Goal: Information Seeking & Learning: Find specific fact

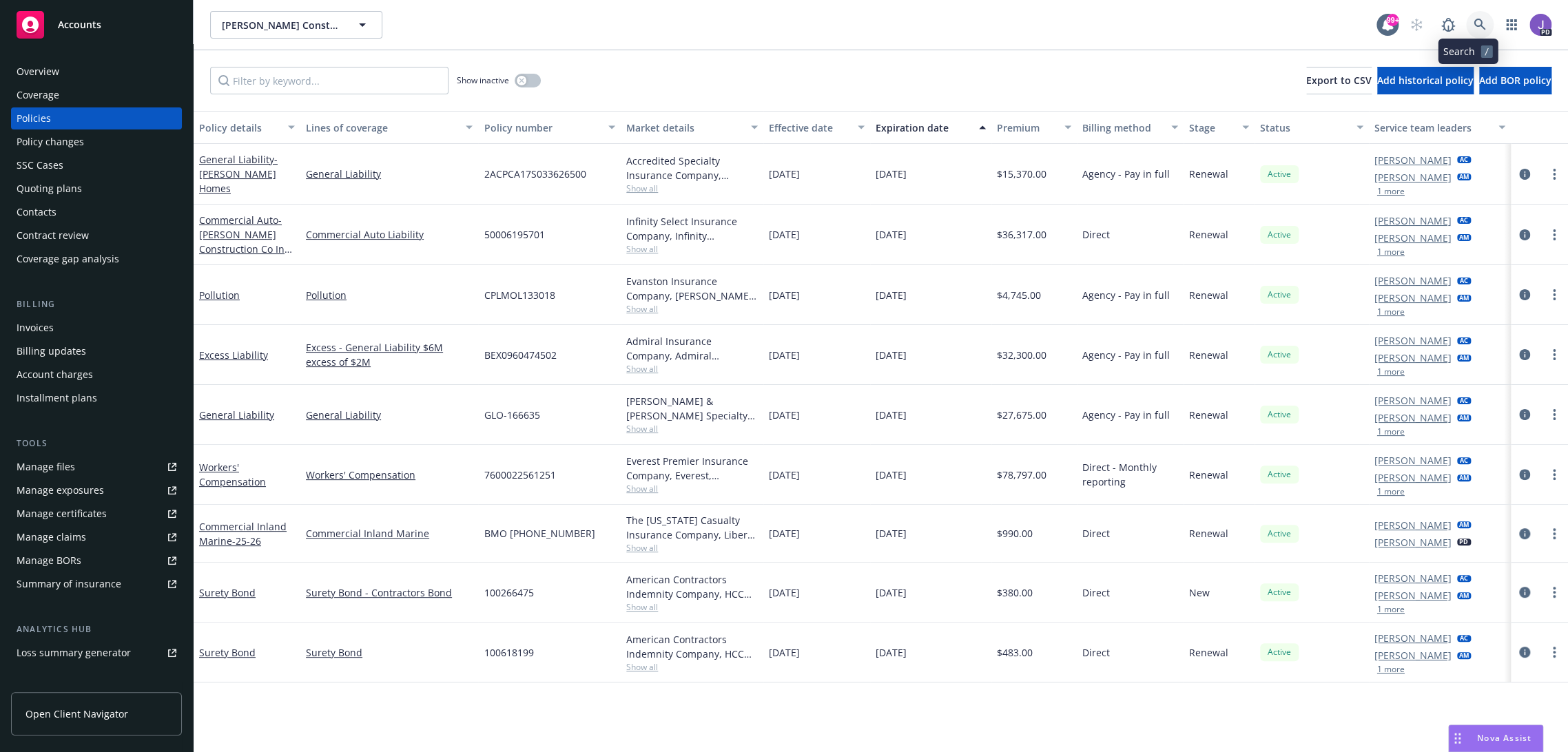
click at [1474, 19] on icon at bounding box center [1480, 25] width 12 height 12
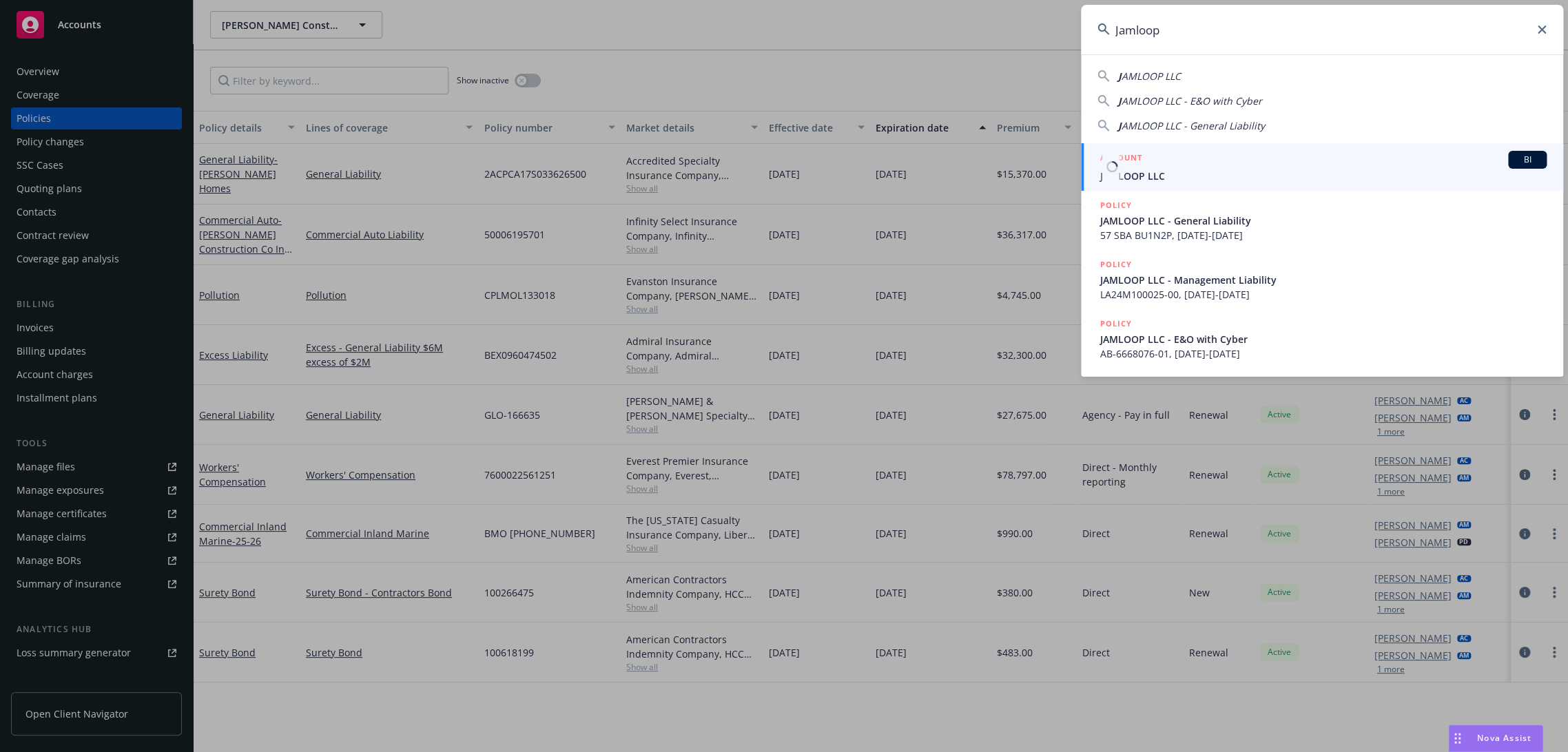
type input "Jamloop"
click at [1161, 178] on span "JAMLOOP LLC" at bounding box center [1323, 176] width 446 height 15
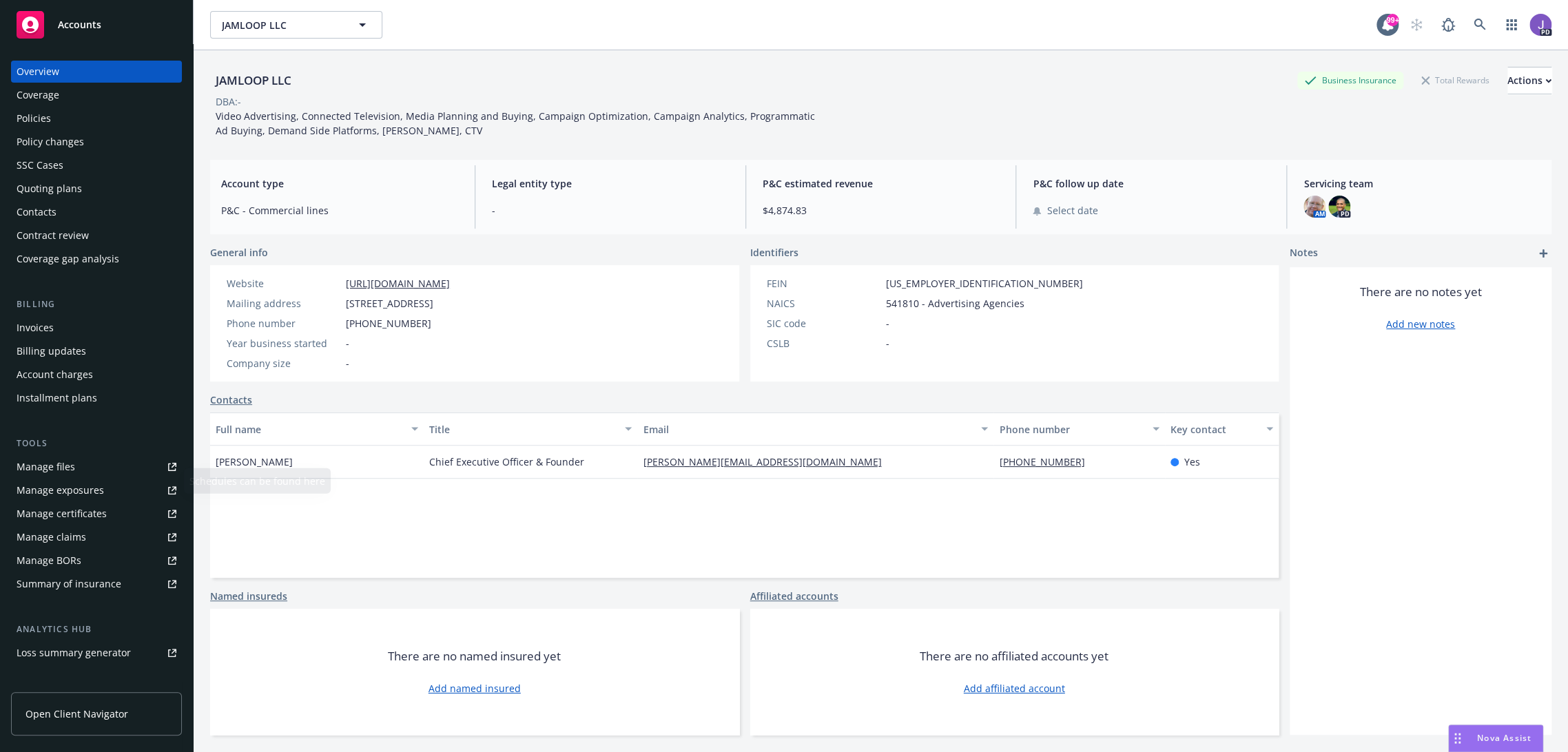
scroll to position [145, 0]
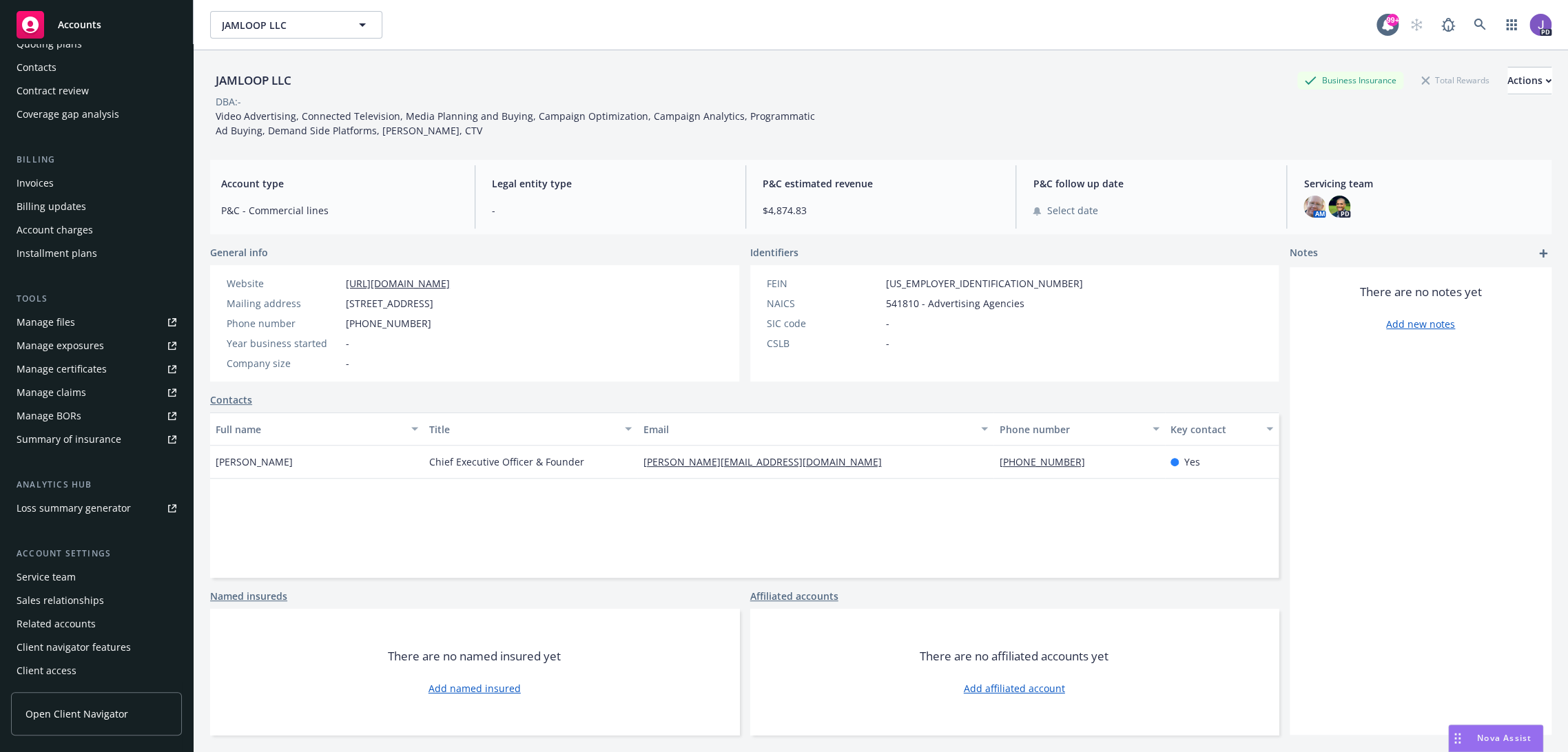
click at [69, 711] on span "Open Client Navigator" at bounding box center [77, 714] width 102 height 15
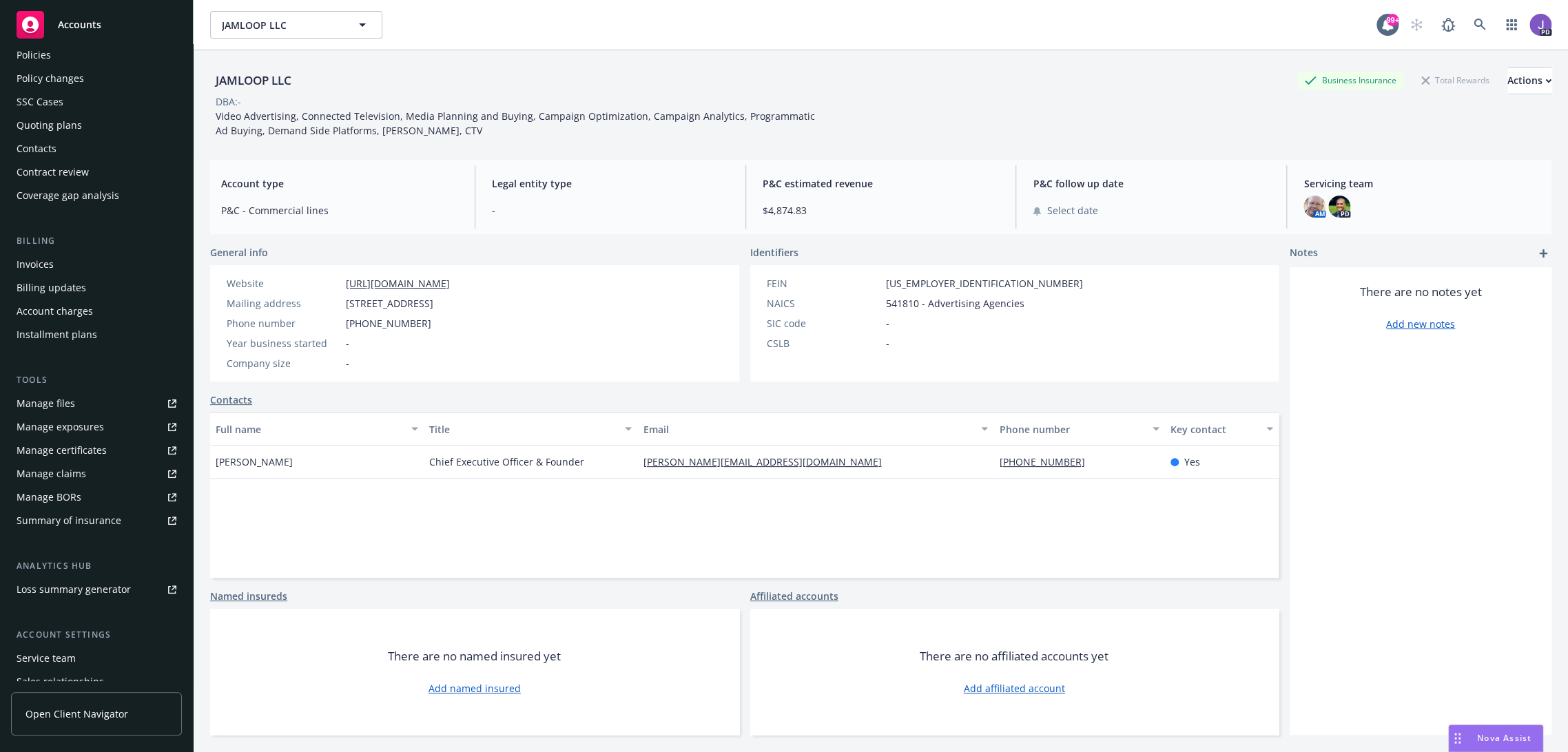
scroll to position [0, 0]
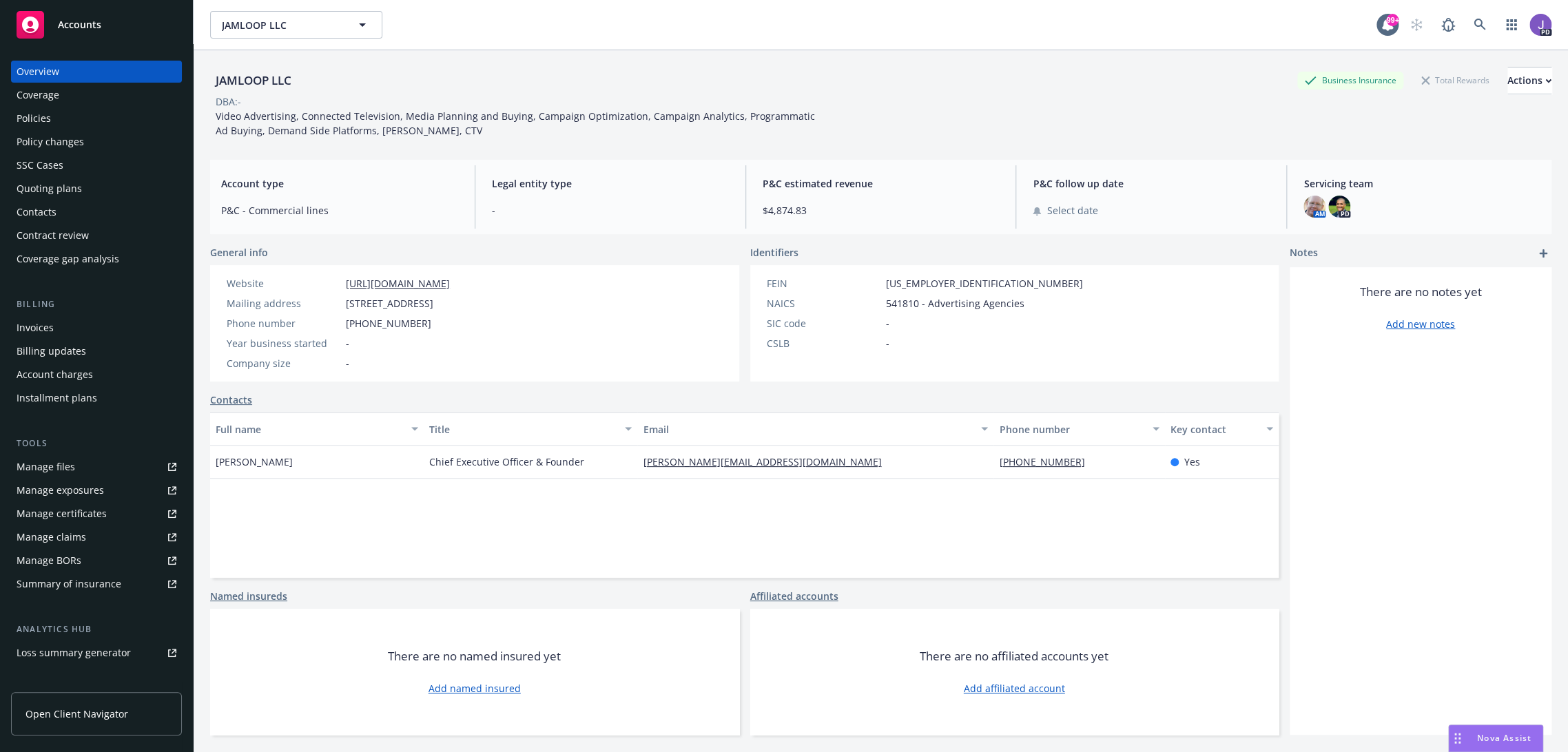
click at [238, 397] on link "Contacts" at bounding box center [231, 400] width 42 height 15
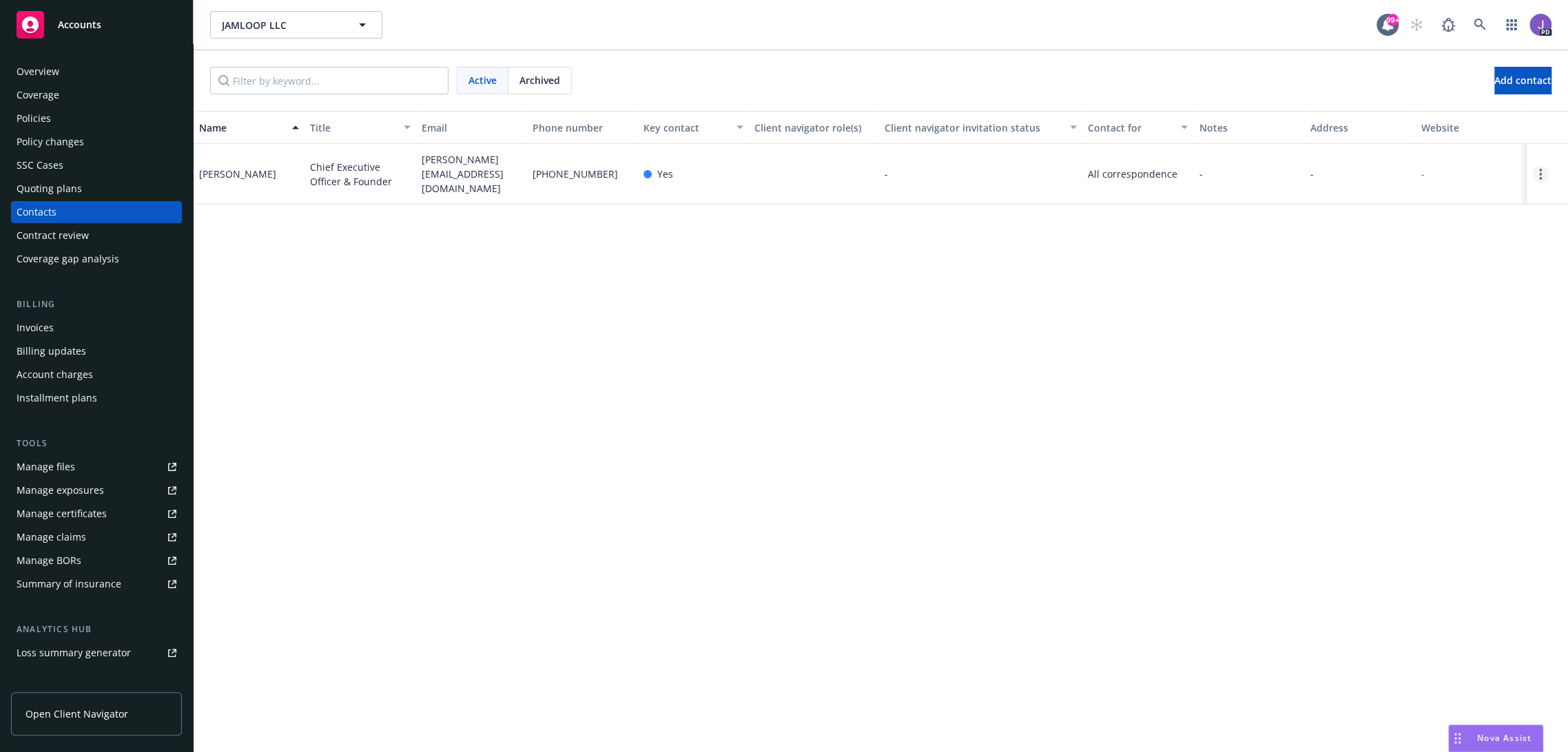
click at [1532, 166] on link "Open options" at bounding box center [1540, 174] width 17 height 17
click at [1450, 122] on link "Invite to client navigator" at bounding box center [1440, 121] width 155 height 27
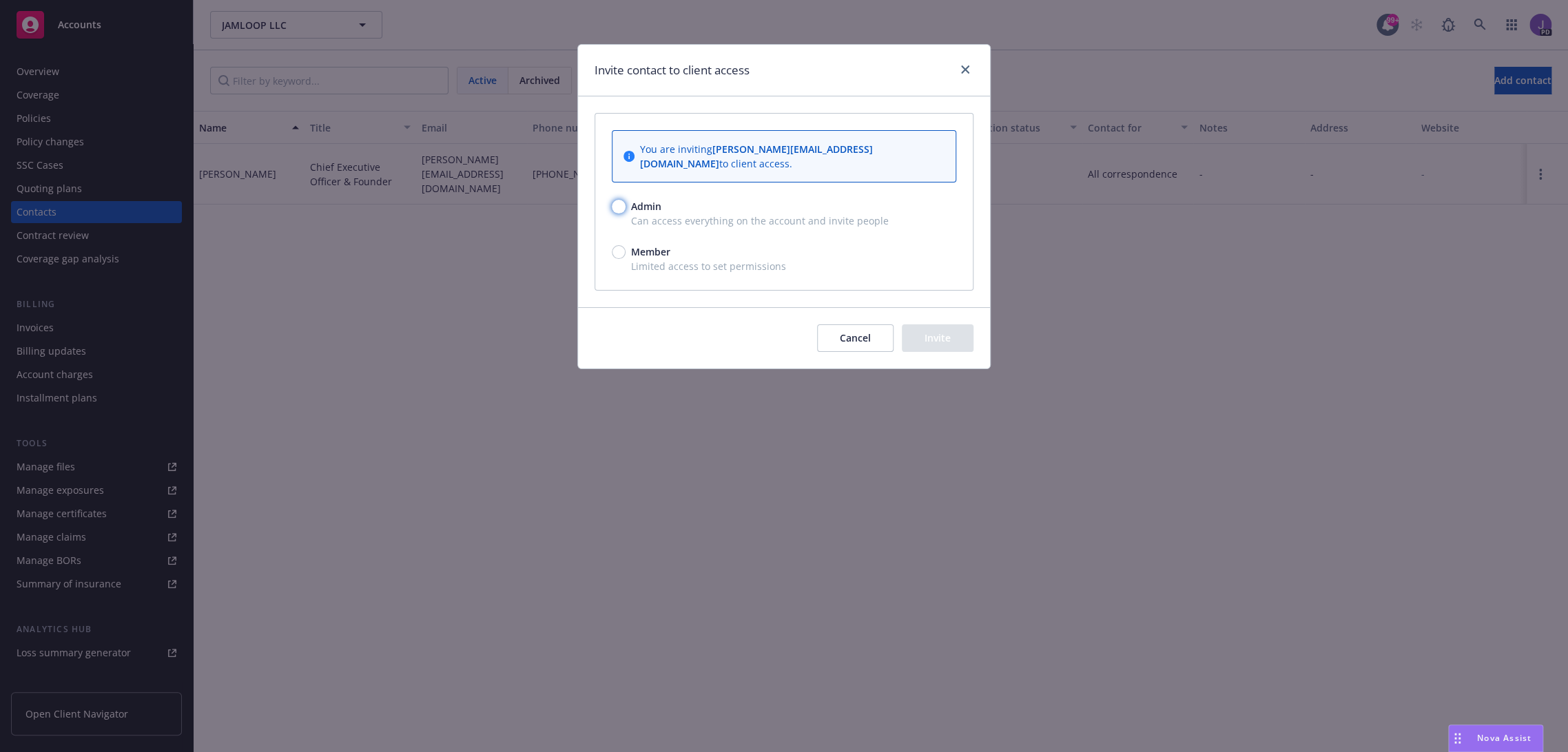
click at [620, 200] on input "Admin" at bounding box center [618, 207] width 14 height 14
radio input "true"
click at [932, 331] on button "Invite" at bounding box center [937, 338] width 72 height 27
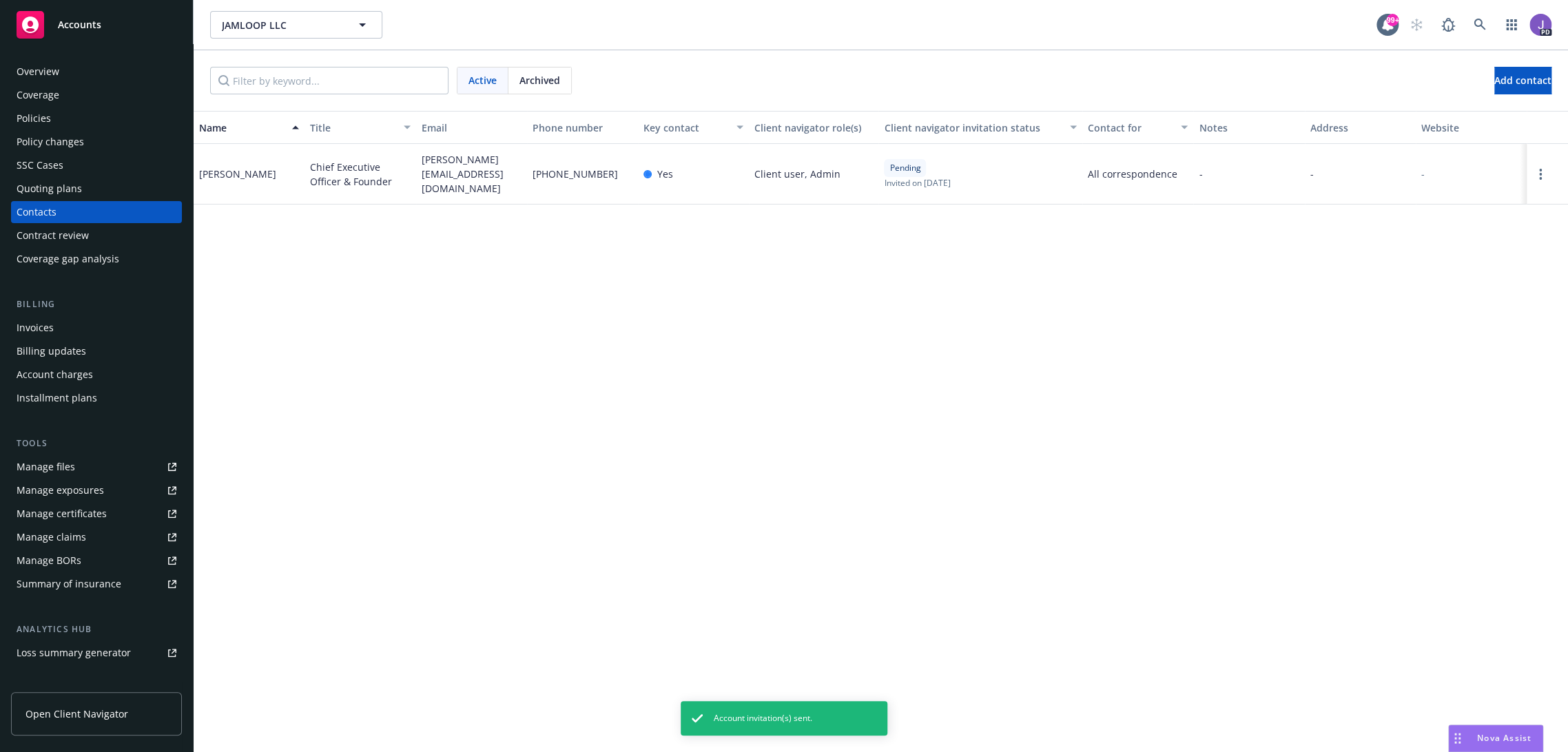
click at [93, 713] on span "Open Client Navigator" at bounding box center [77, 714] width 102 height 15
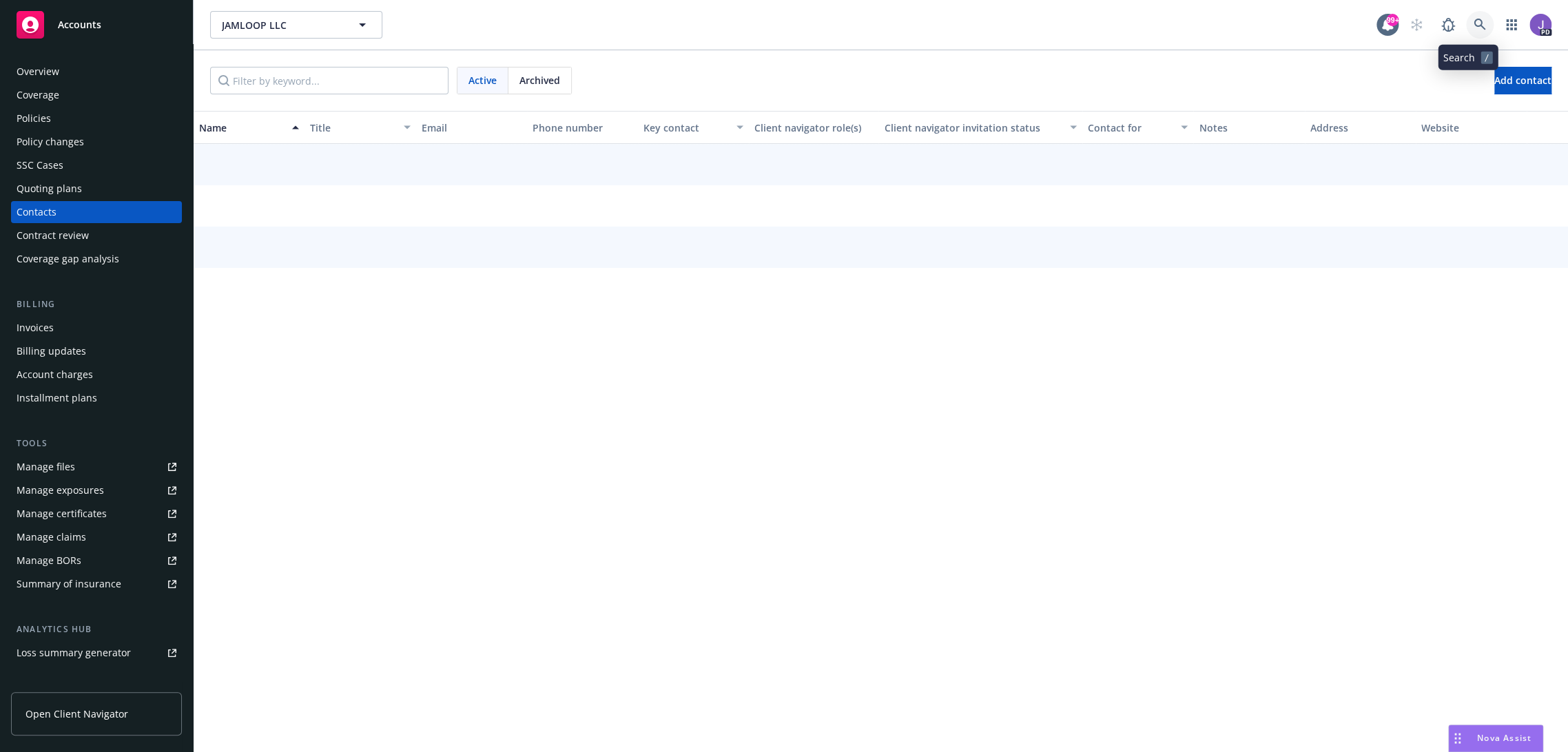
click at [1474, 21] on icon at bounding box center [1480, 25] width 12 height 12
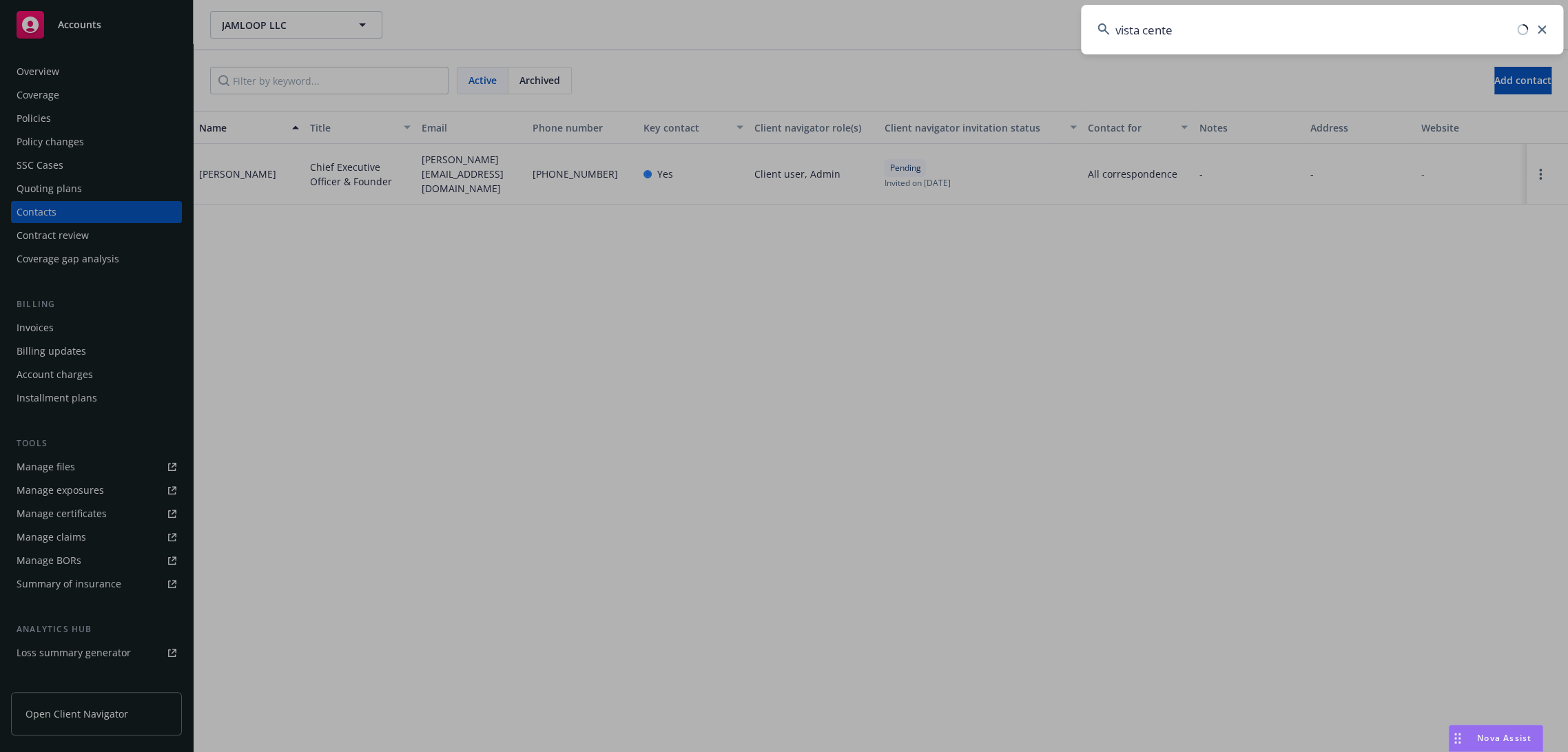
type input "vista center"
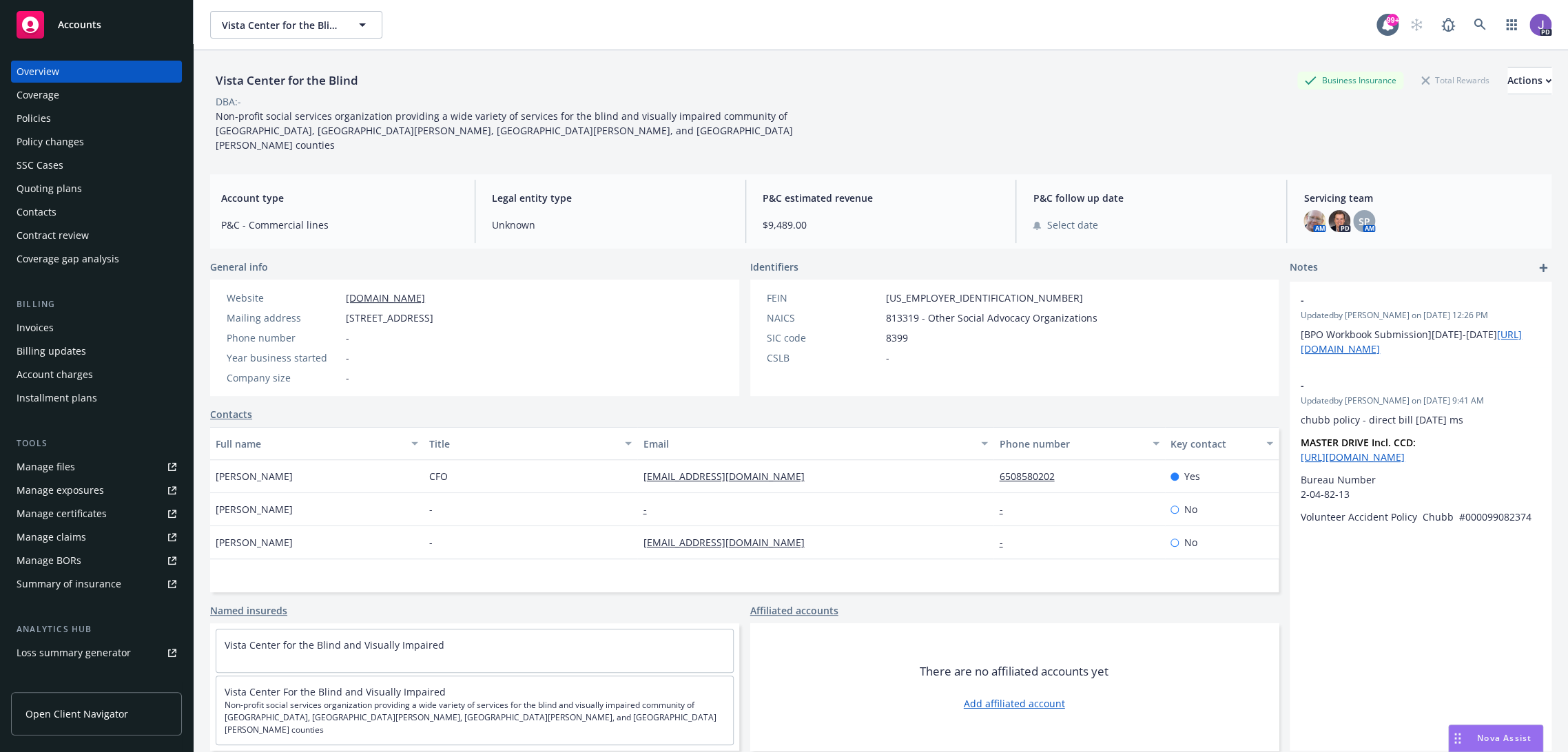
click at [387, 292] on link "www.vistacenter.org" at bounding box center [385, 298] width 79 height 13
click at [1474, 23] on icon at bounding box center [1480, 25] width 12 height 12
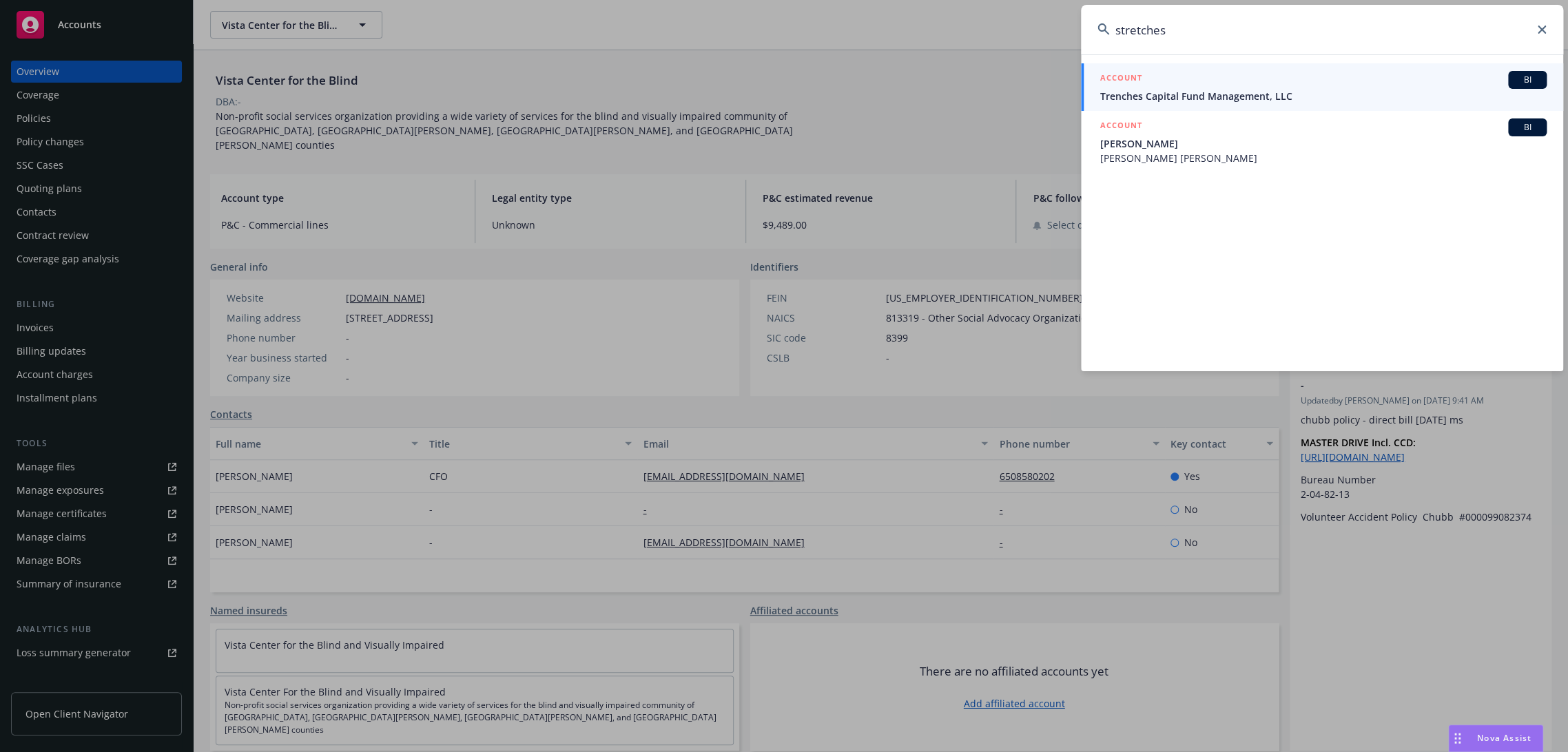
click at [1135, 27] on input "stretches" at bounding box center [1322, 30] width 482 height 50
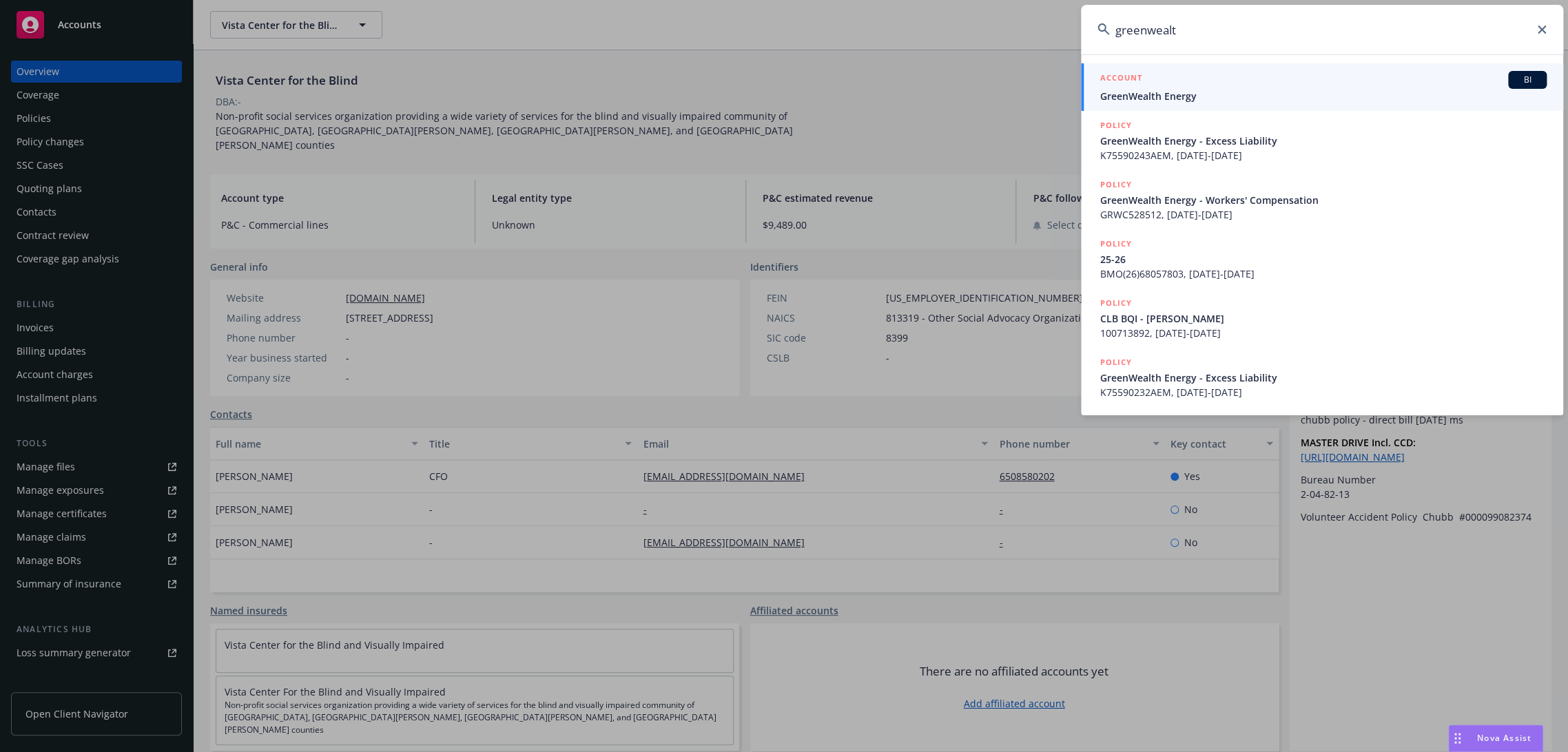
type input "greenwealth"
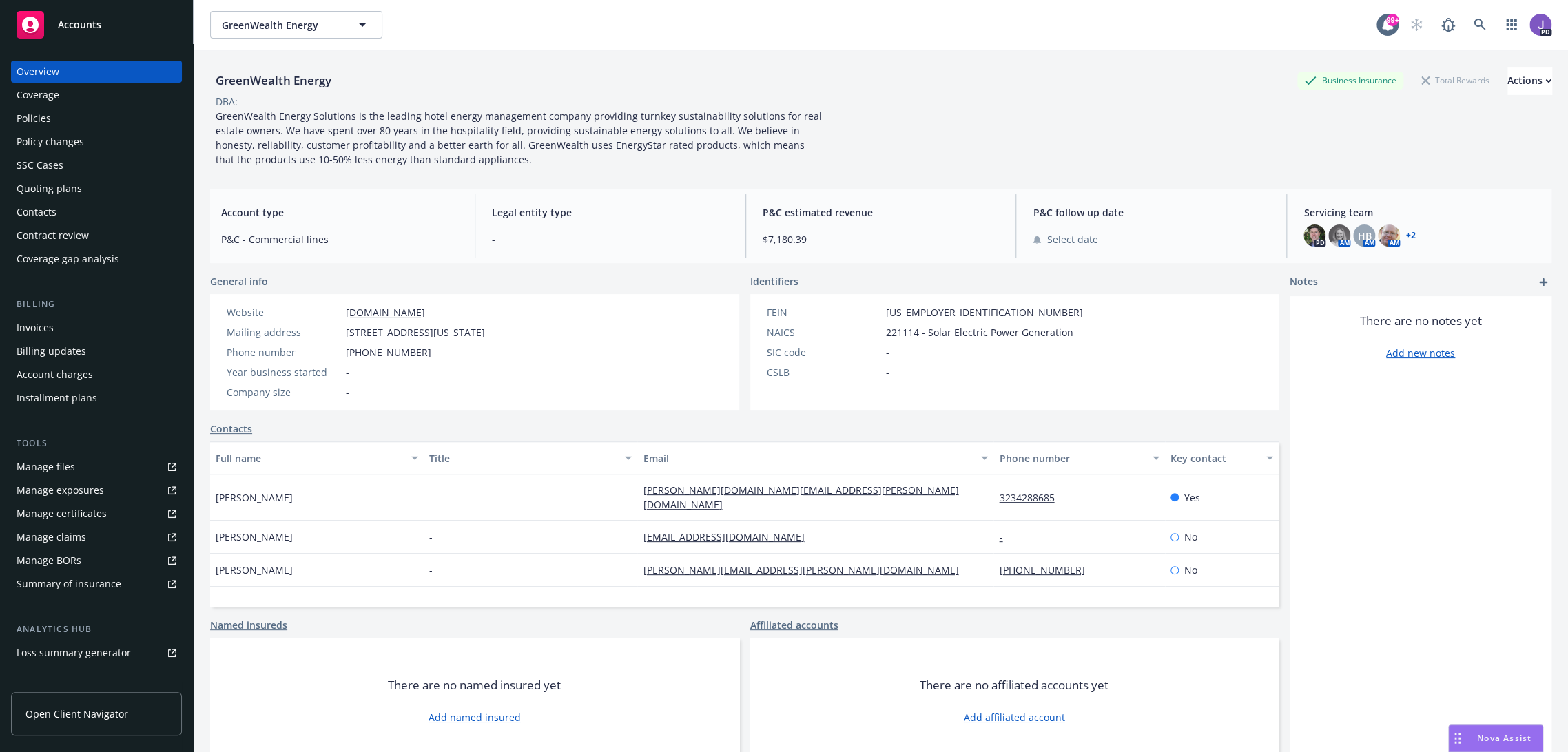
click at [53, 183] on div "Quoting plans" at bounding box center [49, 188] width 65 height 22
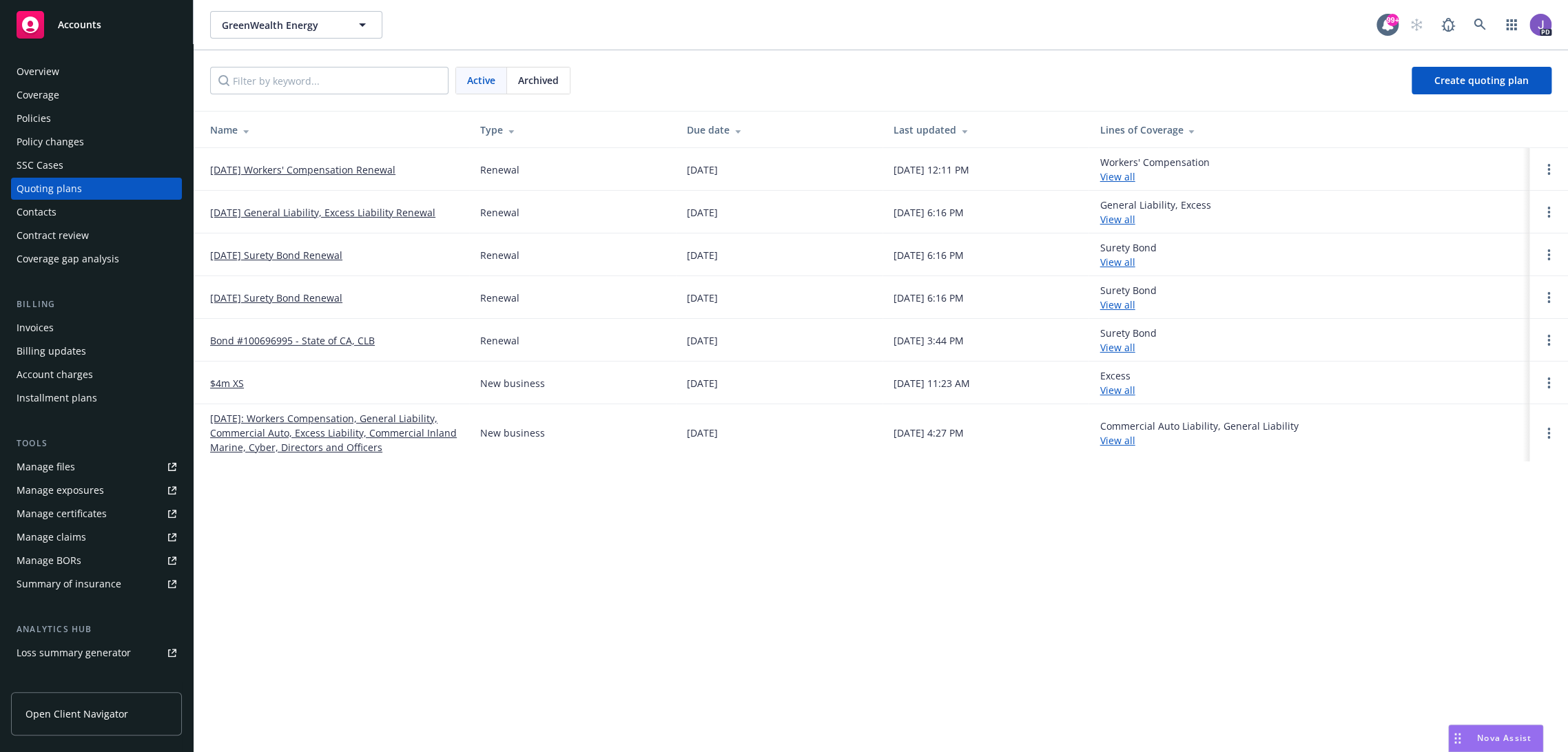
click at [45, 66] on div "Overview" at bounding box center [38, 71] width 43 height 22
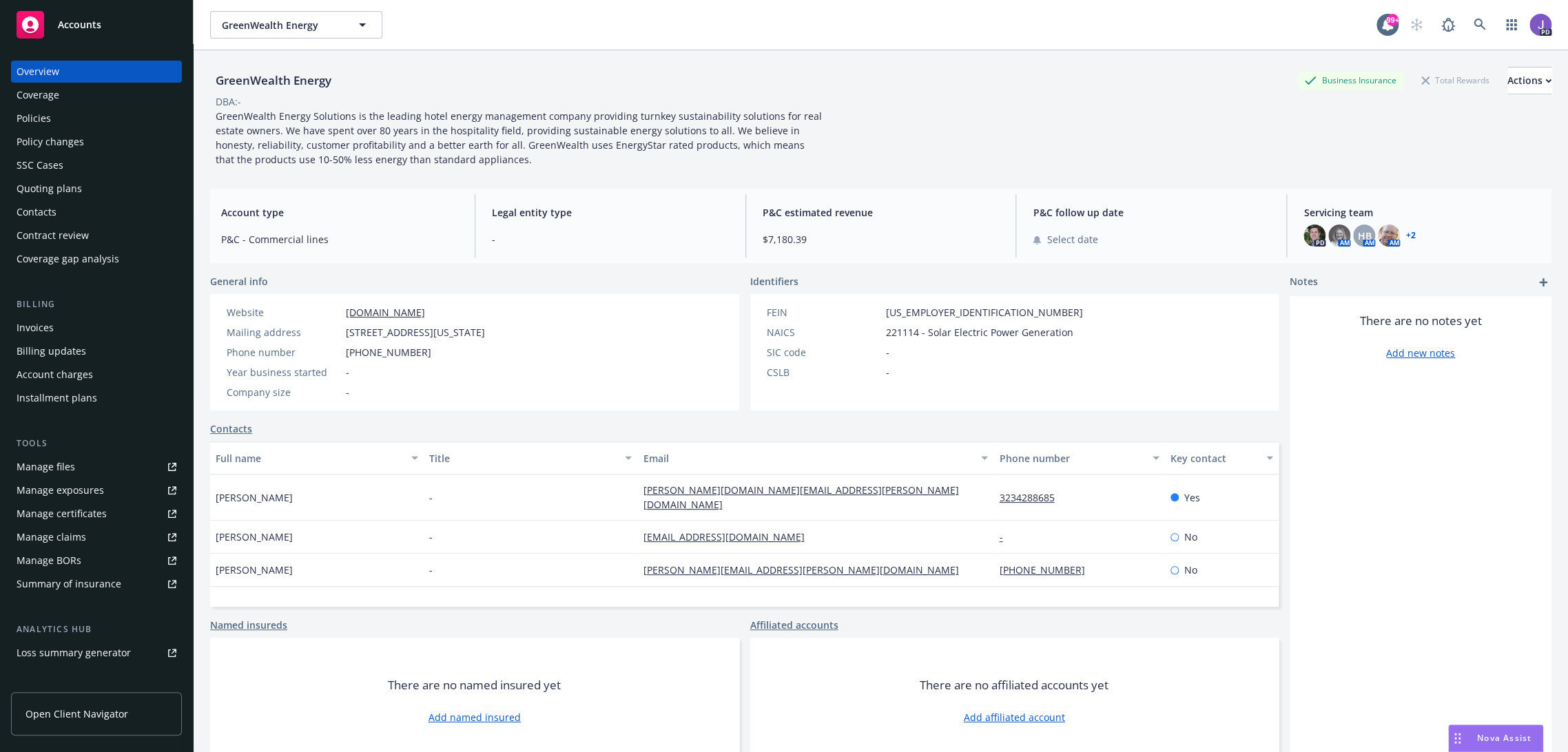
click at [85, 118] on div "Policies" at bounding box center [96, 118] width 160 height 22
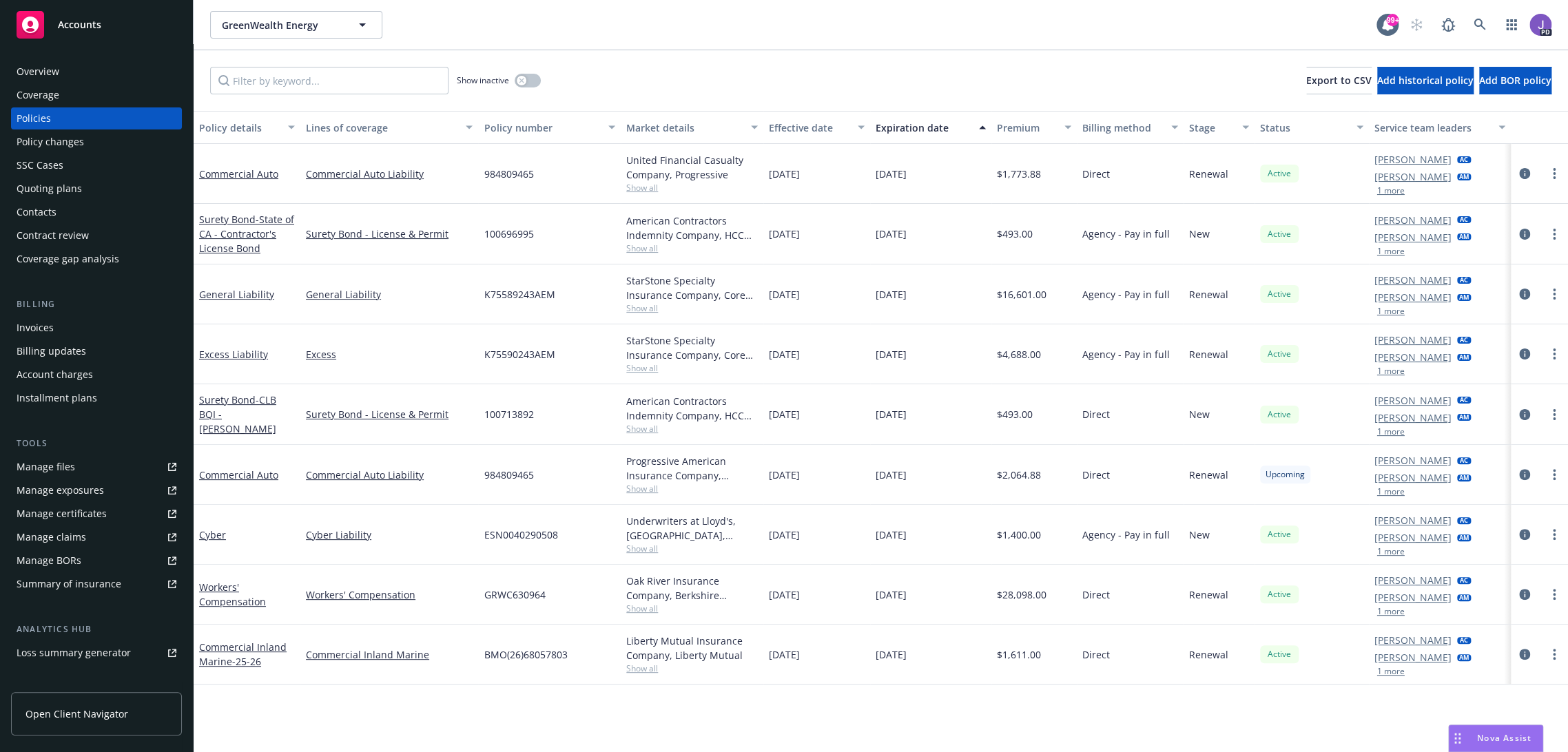
click at [640, 190] on span "Show all" at bounding box center [692, 188] width 131 height 12
click at [335, 123] on div "Lines of coverage" at bounding box center [381, 128] width 151 height 15
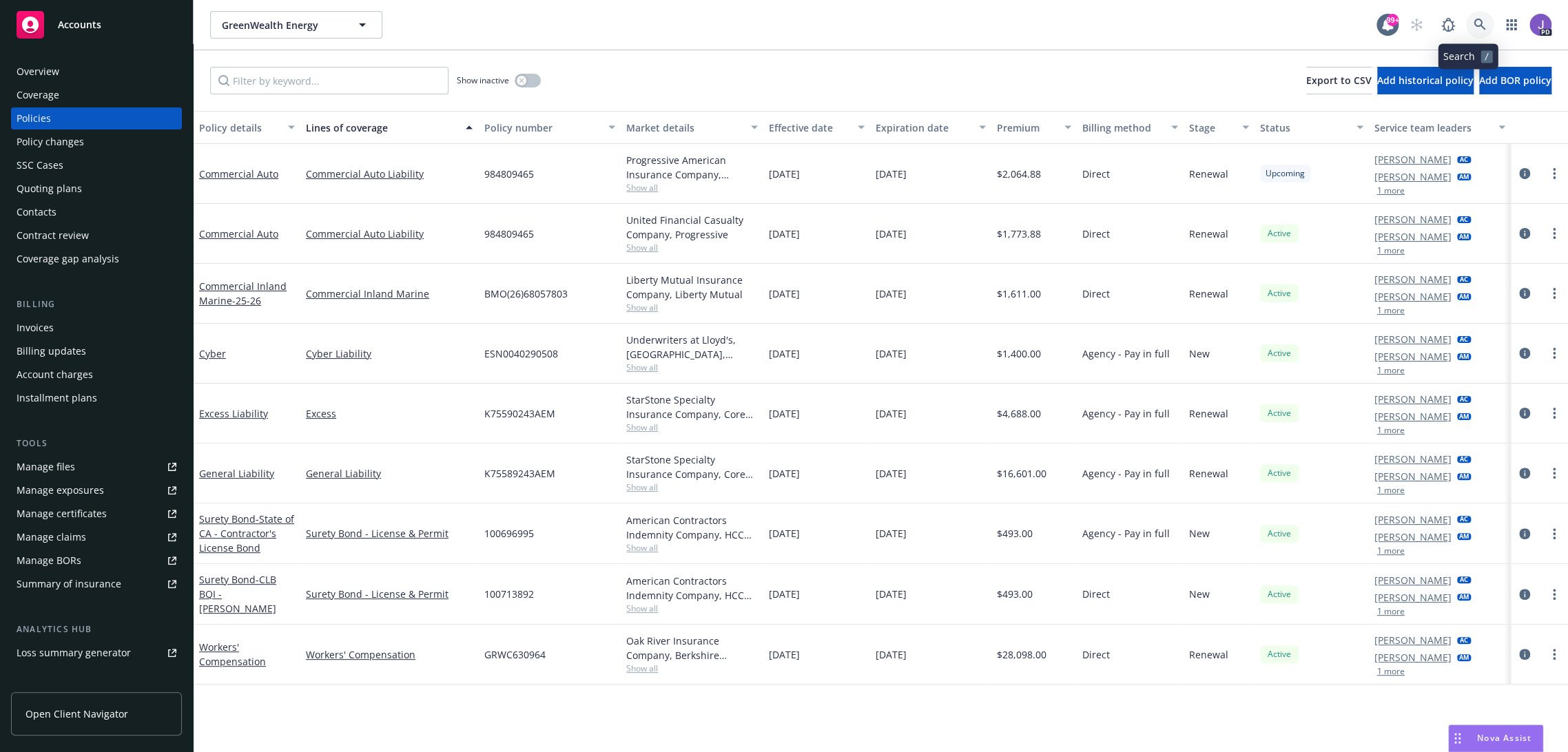
click at [1476, 21] on link at bounding box center [1479, 24] width 27 height 27
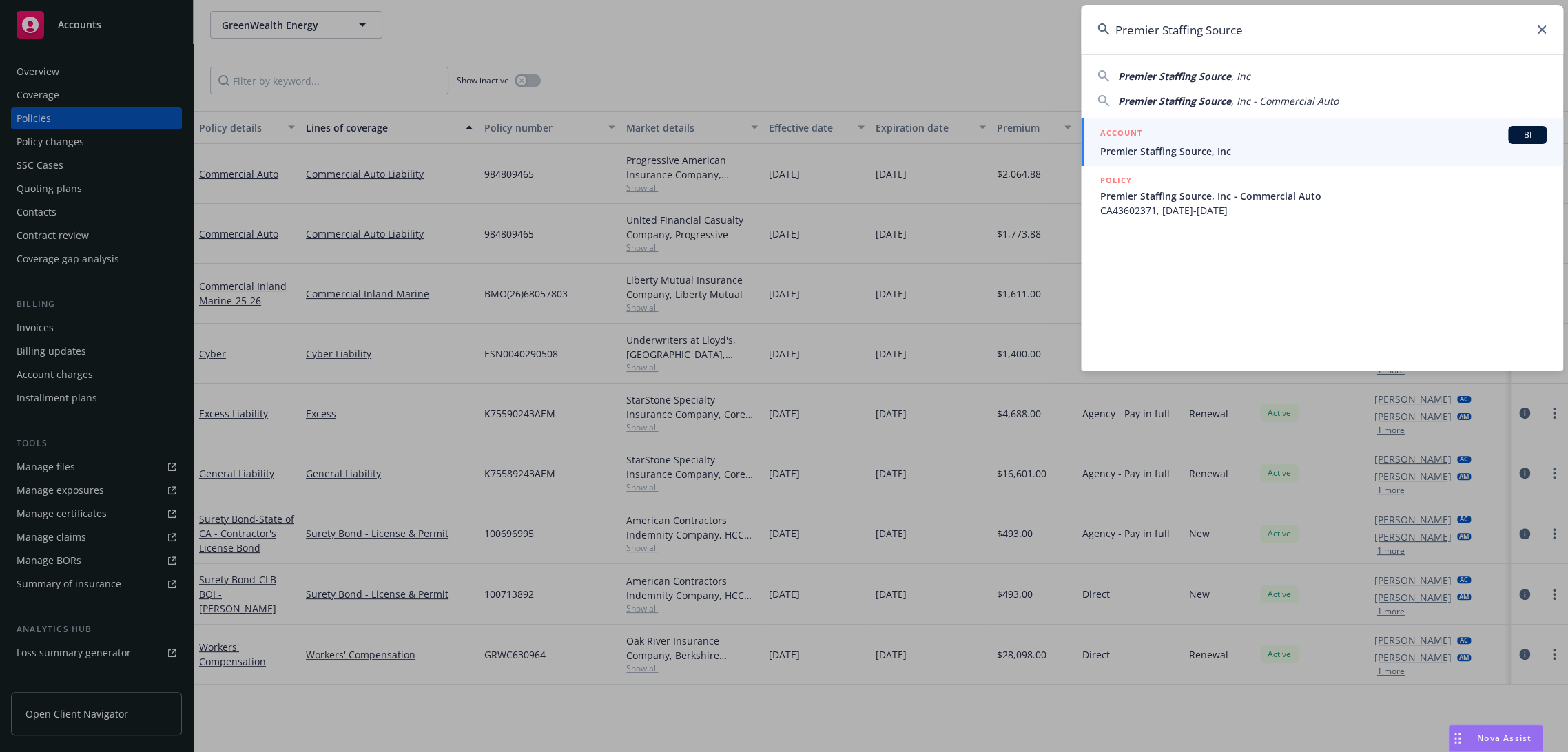
type input "Premier Staffing Source"
click at [1223, 142] on div "ACCOUNT BI" at bounding box center [1323, 136] width 446 height 18
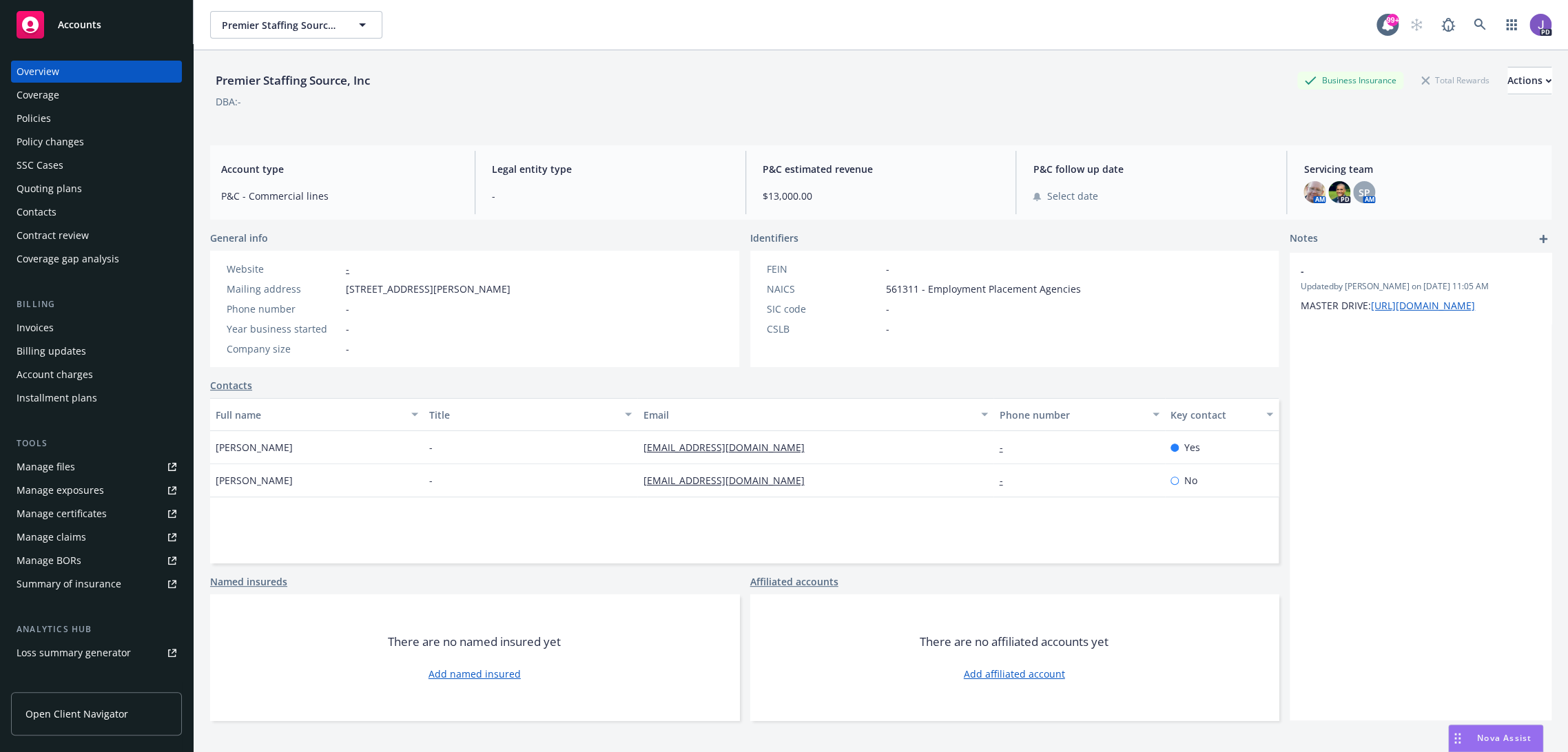
click at [40, 118] on div "Policies" at bounding box center [34, 118] width 35 height 22
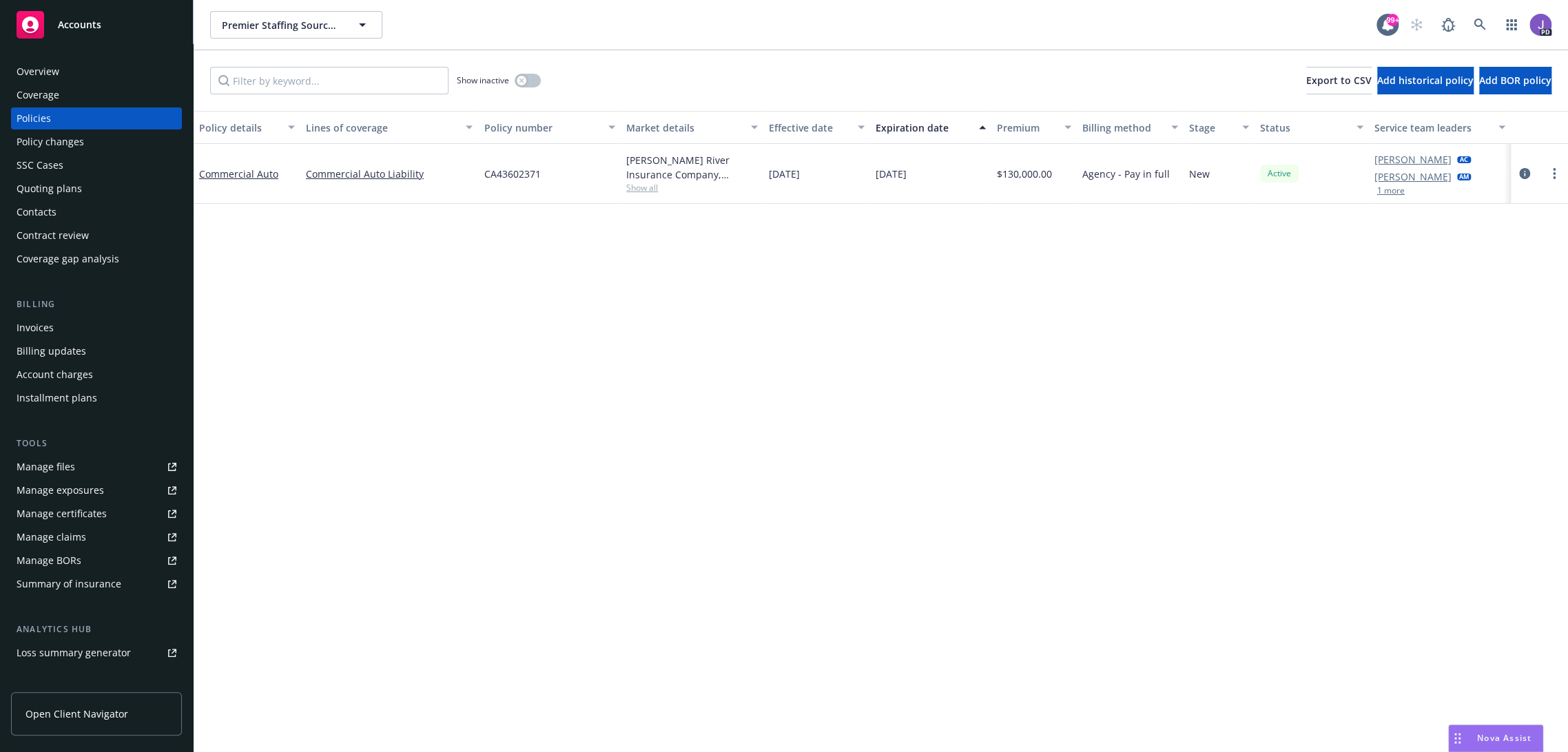
click at [447, 267] on div "Policy details Lines of coverage Policy number Market details Effective date Ex…" at bounding box center [880, 431] width 1375 height 642
click at [1474, 21] on icon at bounding box center [1480, 25] width 12 height 12
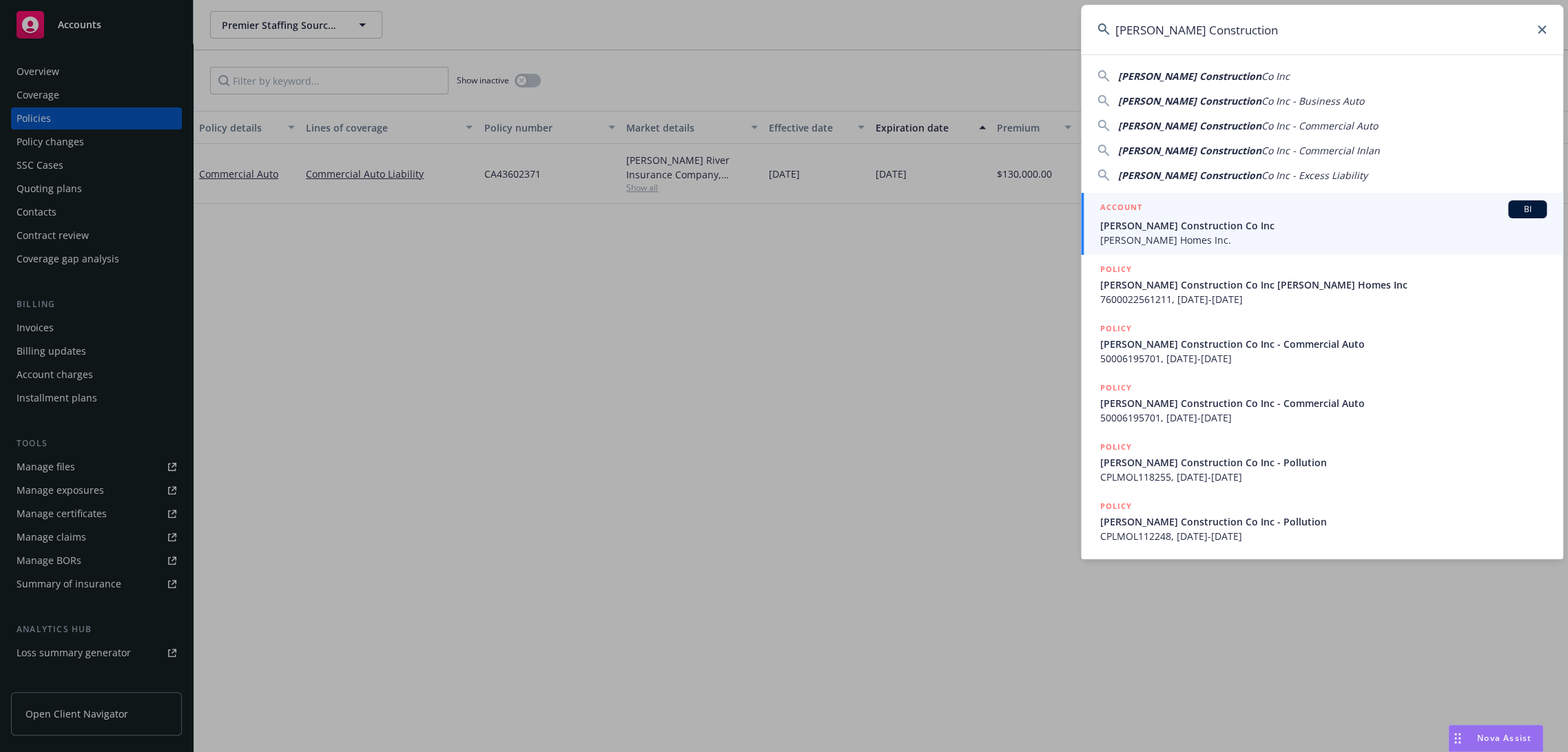
type input "Williamson Construction"
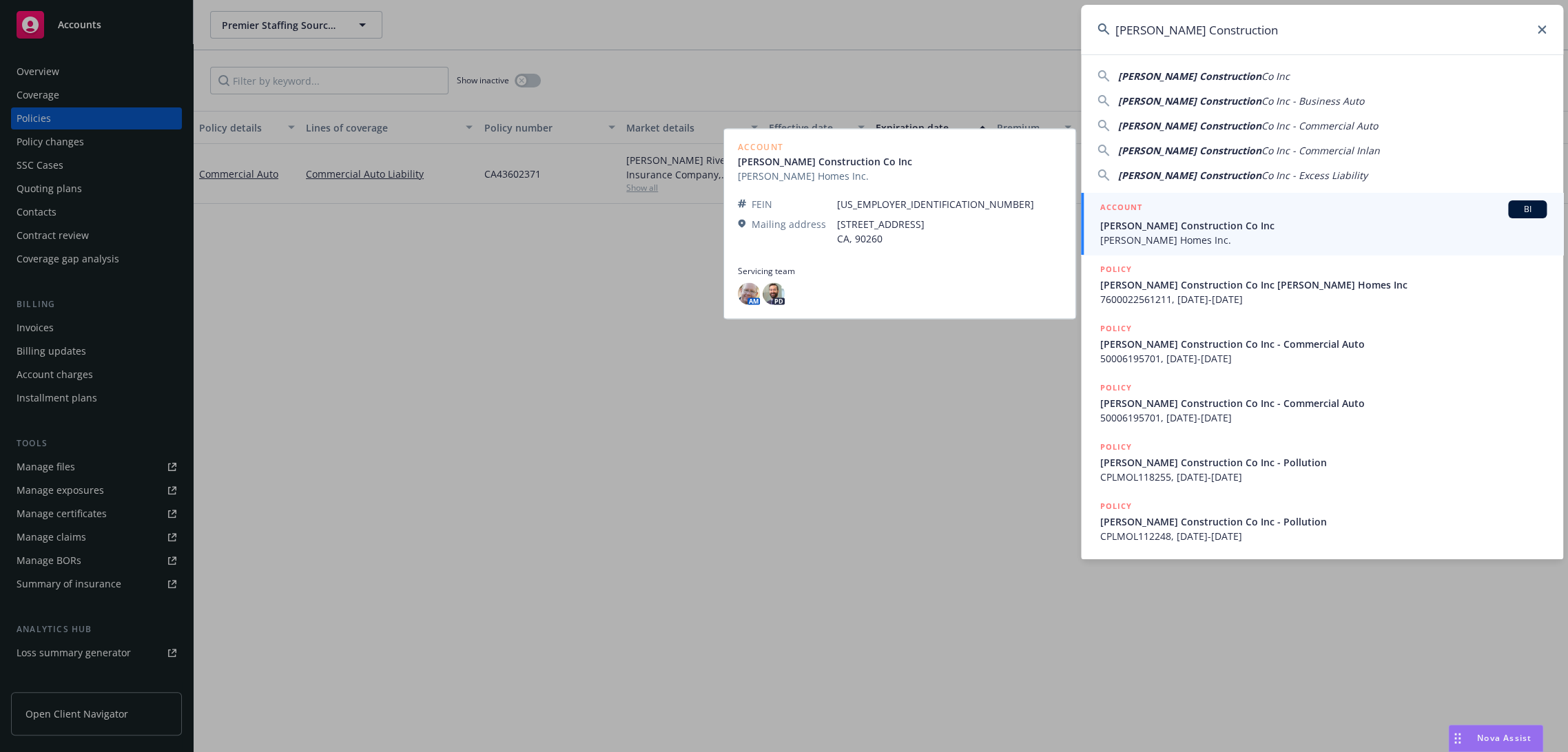
click at [1148, 237] on span "Williamson Homes Inc." at bounding box center [1323, 240] width 446 height 15
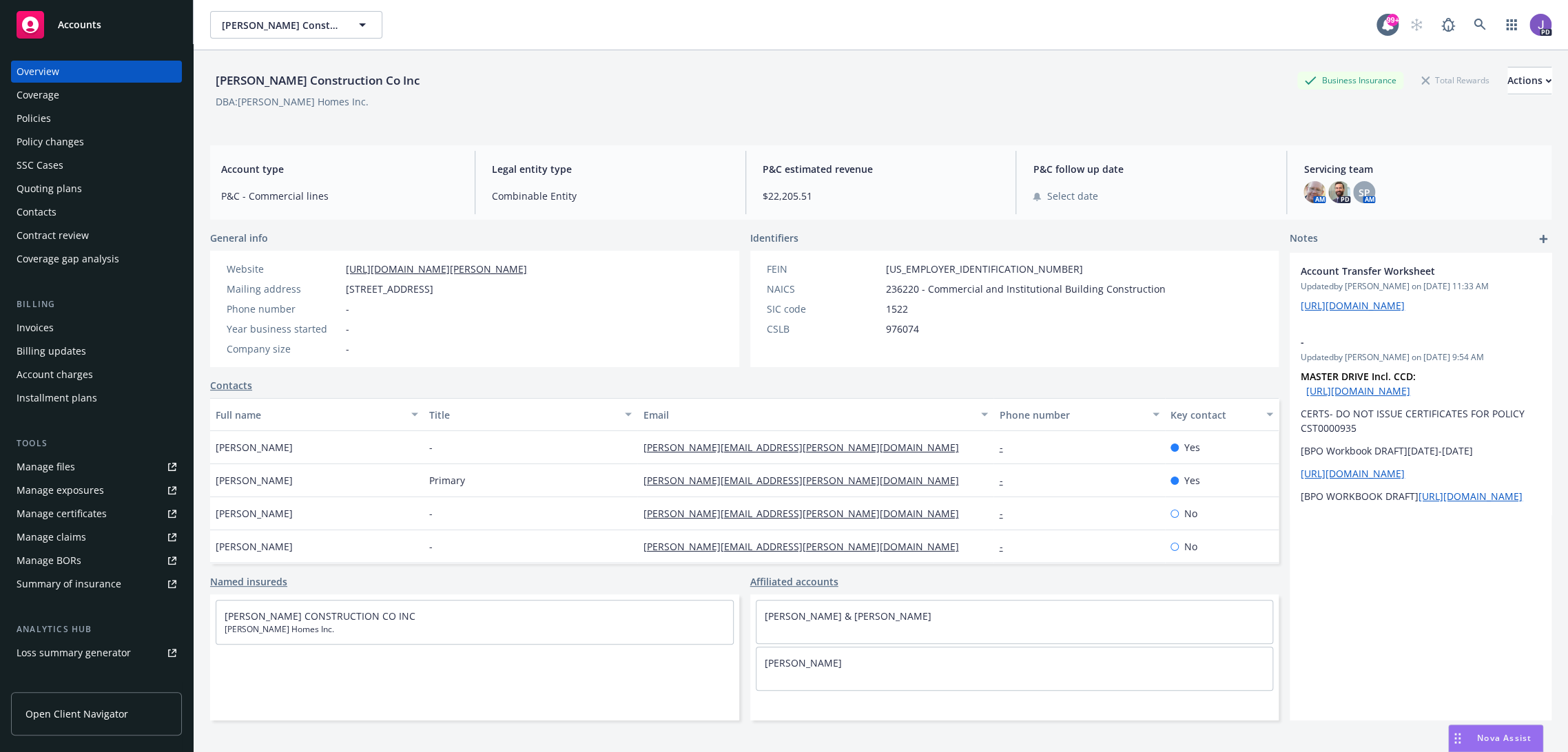
click at [31, 116] on div "Policies" at bounding box center [34, 118] width 35 height 22
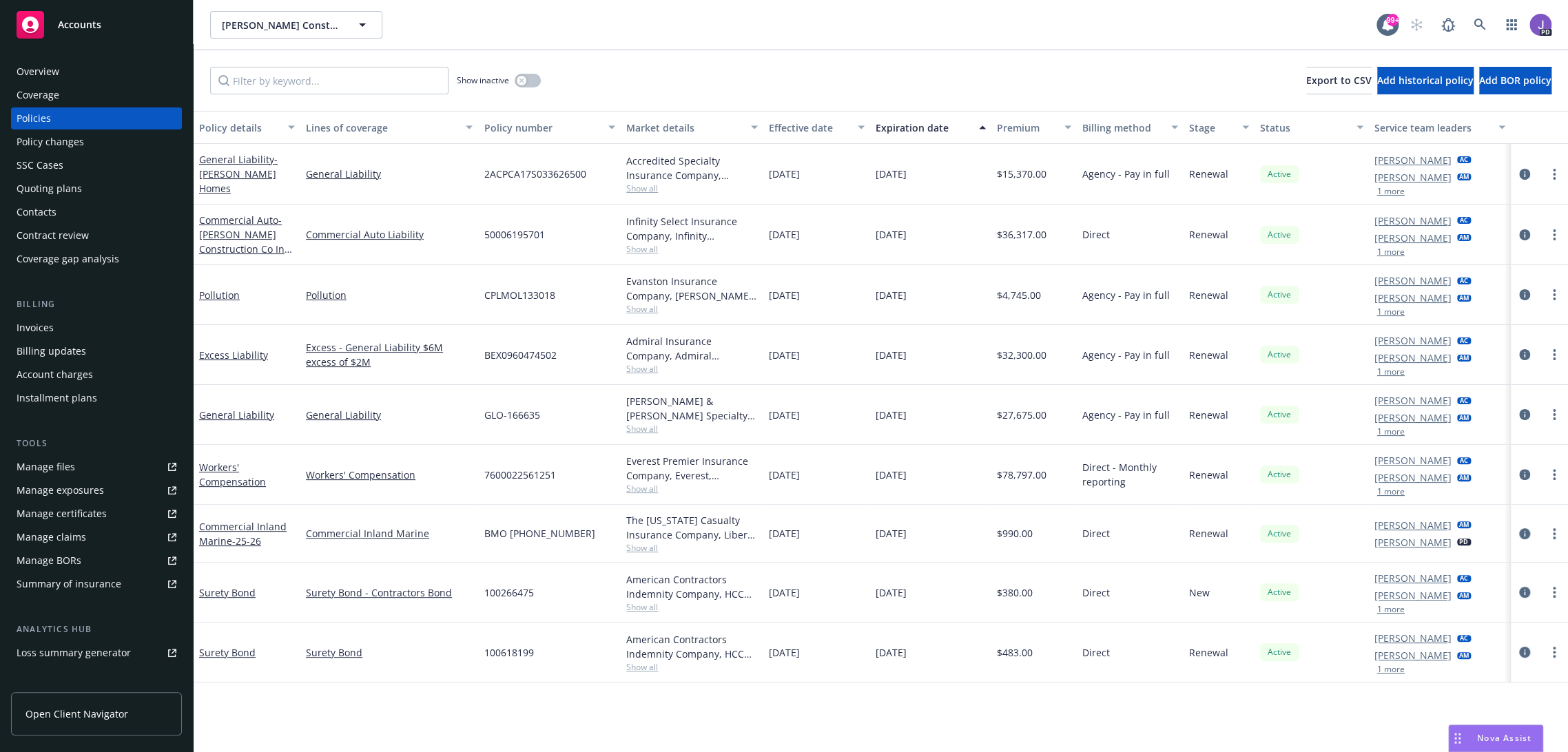
click at [627, 250] on span "Show all" at bounding box center [692, 249] width 131 height 12
click at [578, 239] on div "50006195701" at bounding box center [549, 235] width 143 height 60
click at [508, 232] on span "50006195701" at bounding box center [513, 235] width 60 height 15
copy span "50006195701"
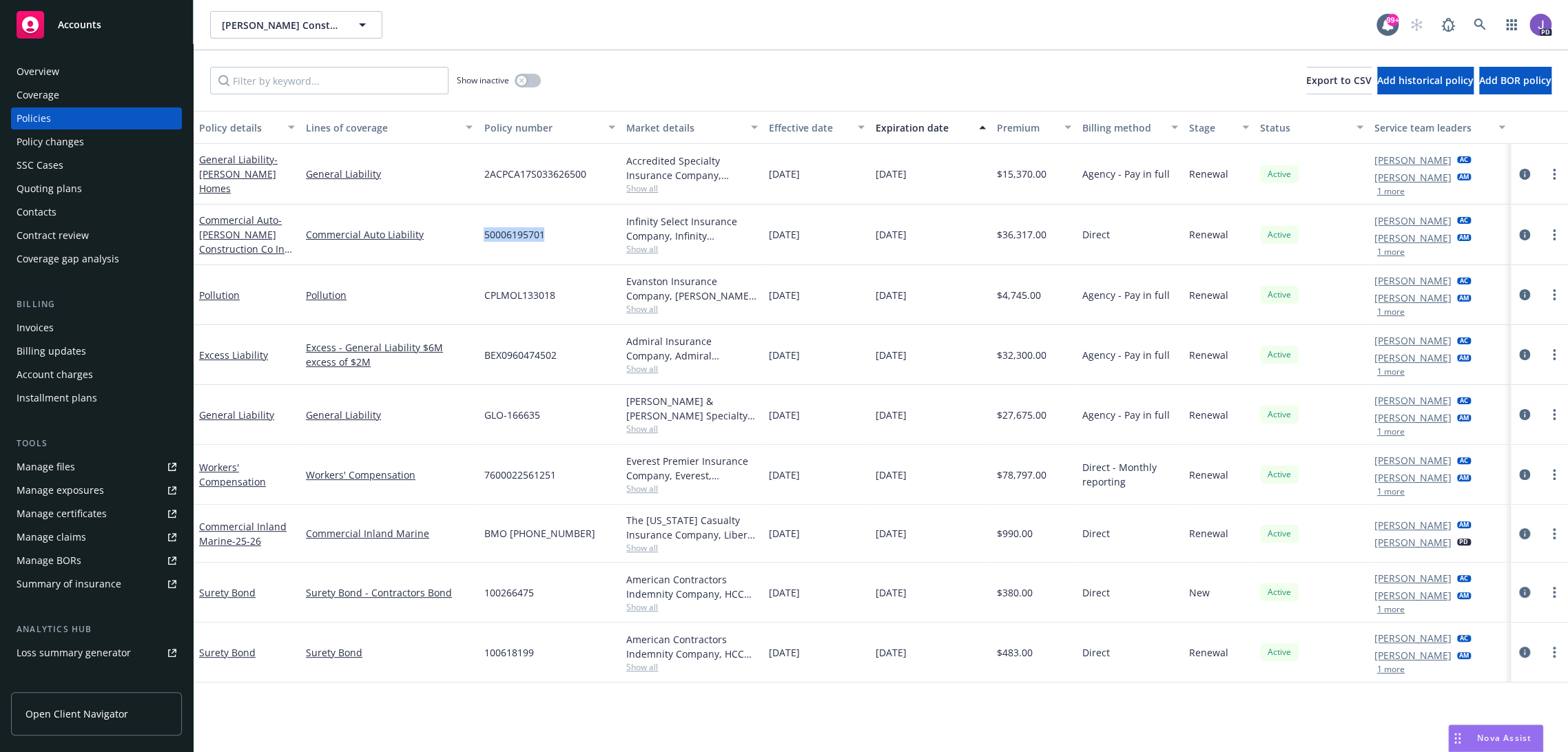
click at [509, 227] on span "50006195701" at bounding box center [513, 235] width 60 height 15
click at [499, 240] on span "50006195701" at bounding box center [513, 235] width 60 height 15
copy span "50006195701"
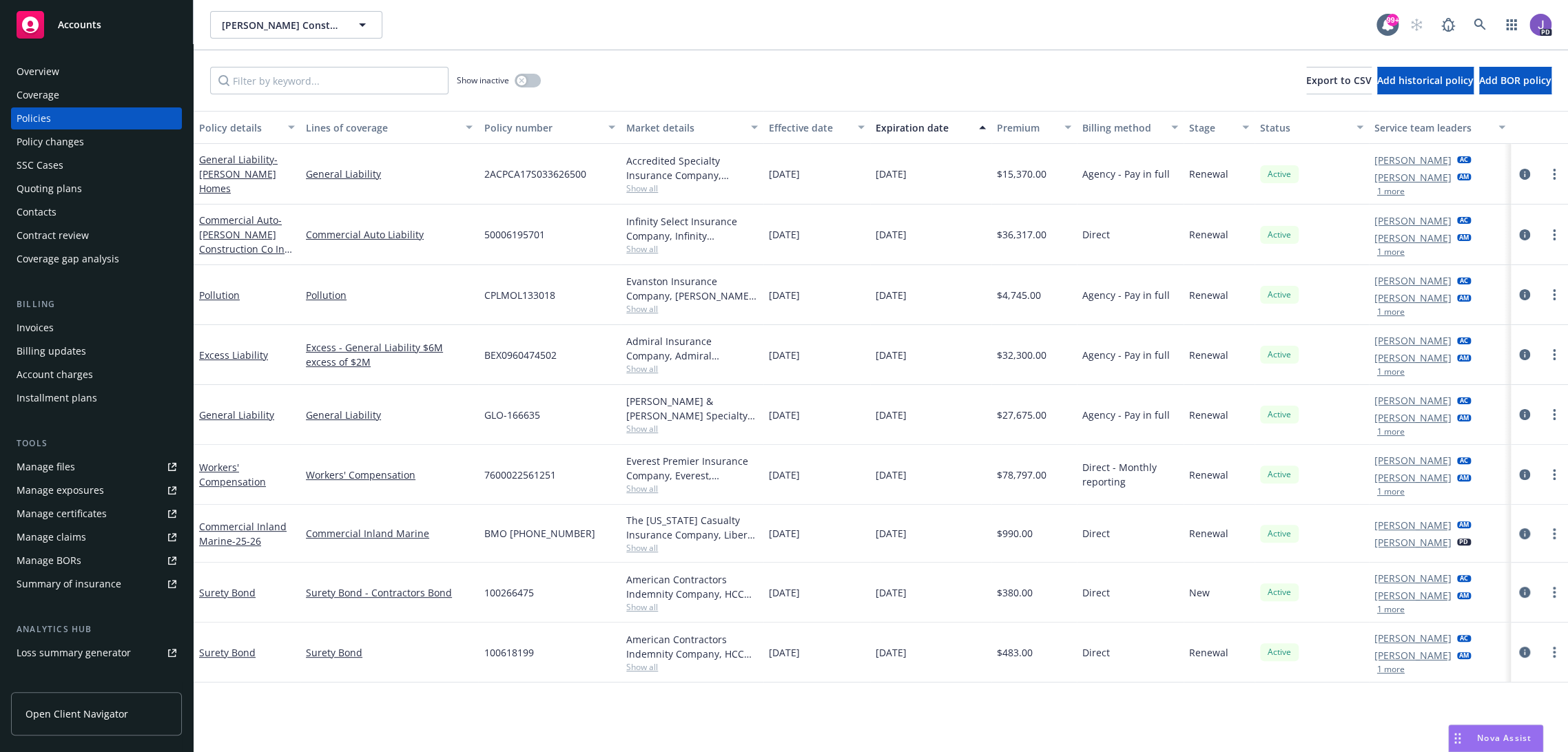
click at [589, 36] on div "Williamson Construction Co Inc Williamson Construction Co Inc" at bounding box center [793, 24] width 1166 height 27
click at [622, 81] on div "Show inactive Export to CSV Add historical policy Add BOR policy" at bounding box center [880, 80] width 1375 height 60
click at [642, 247] on span "Show all" at bounding box center [692, 249] width 131 height 12
click at [1474, 26] on icon at bounding box center [1480, 25] width 12 height 12
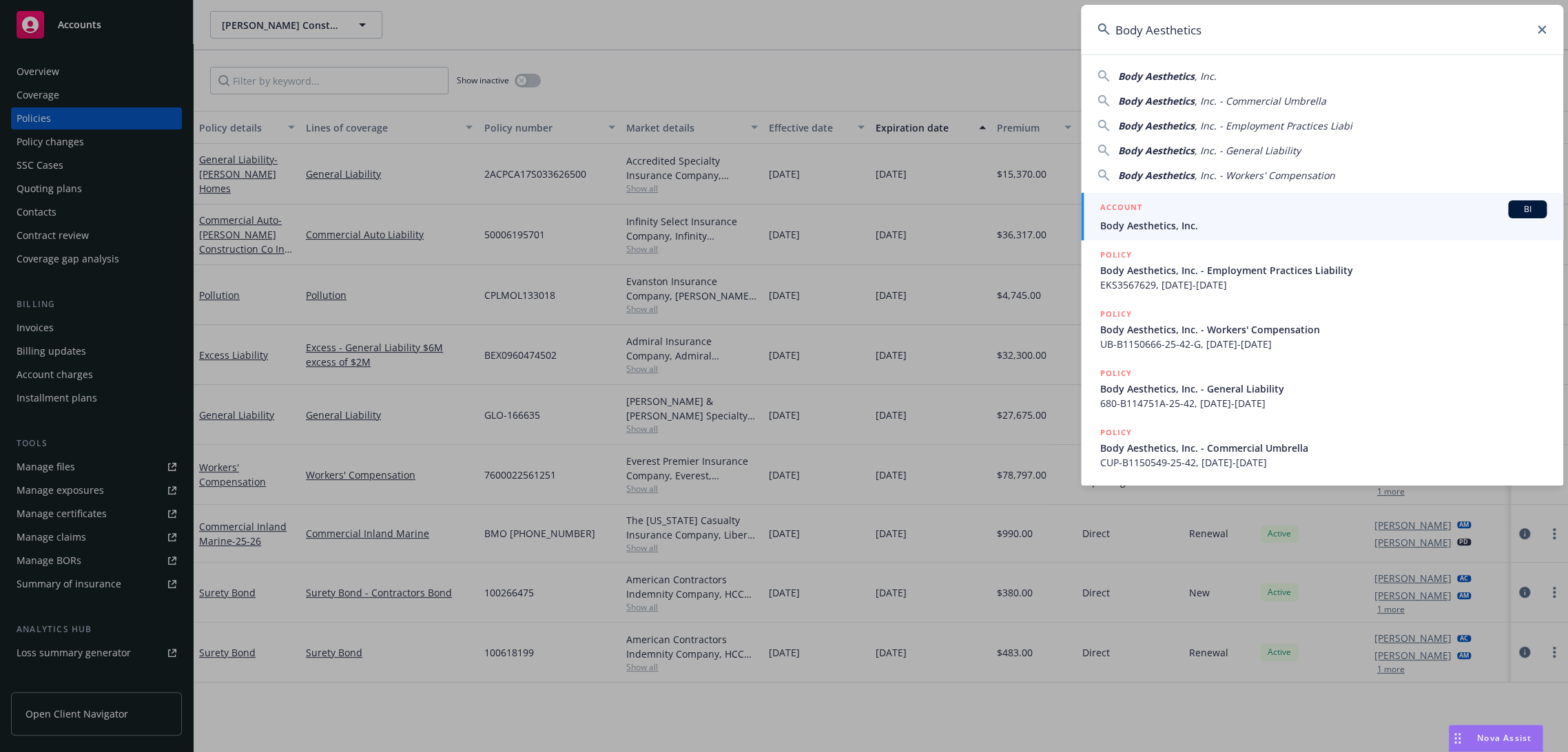
type input "Body Aesthetics"
click at [1172, 217] on div "ACCOUNT BI" at bounding box center [1323, 210] width 446 height 18
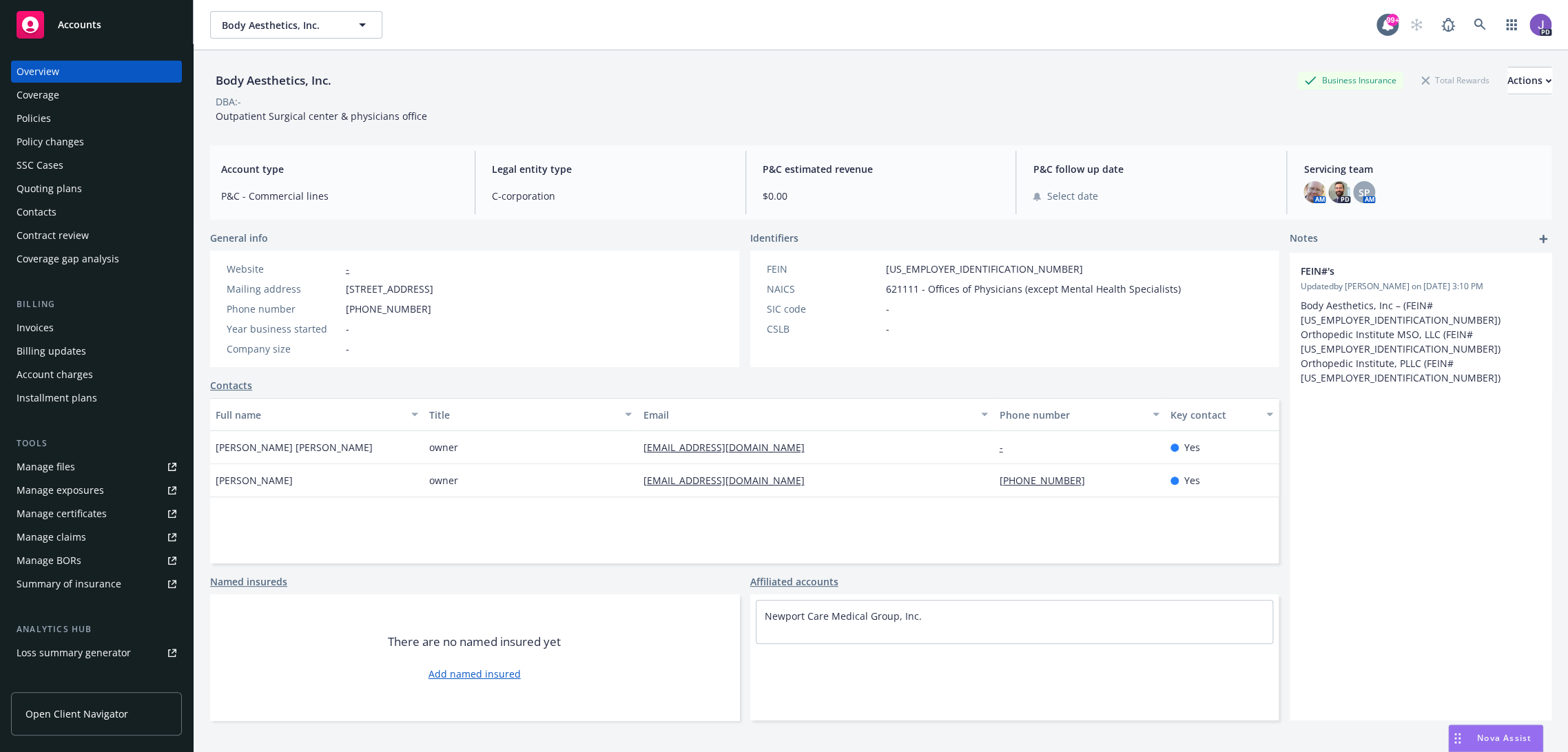
click at [50, 114] on div "Policies" at bounding box center [96, 118] width 160 height 22
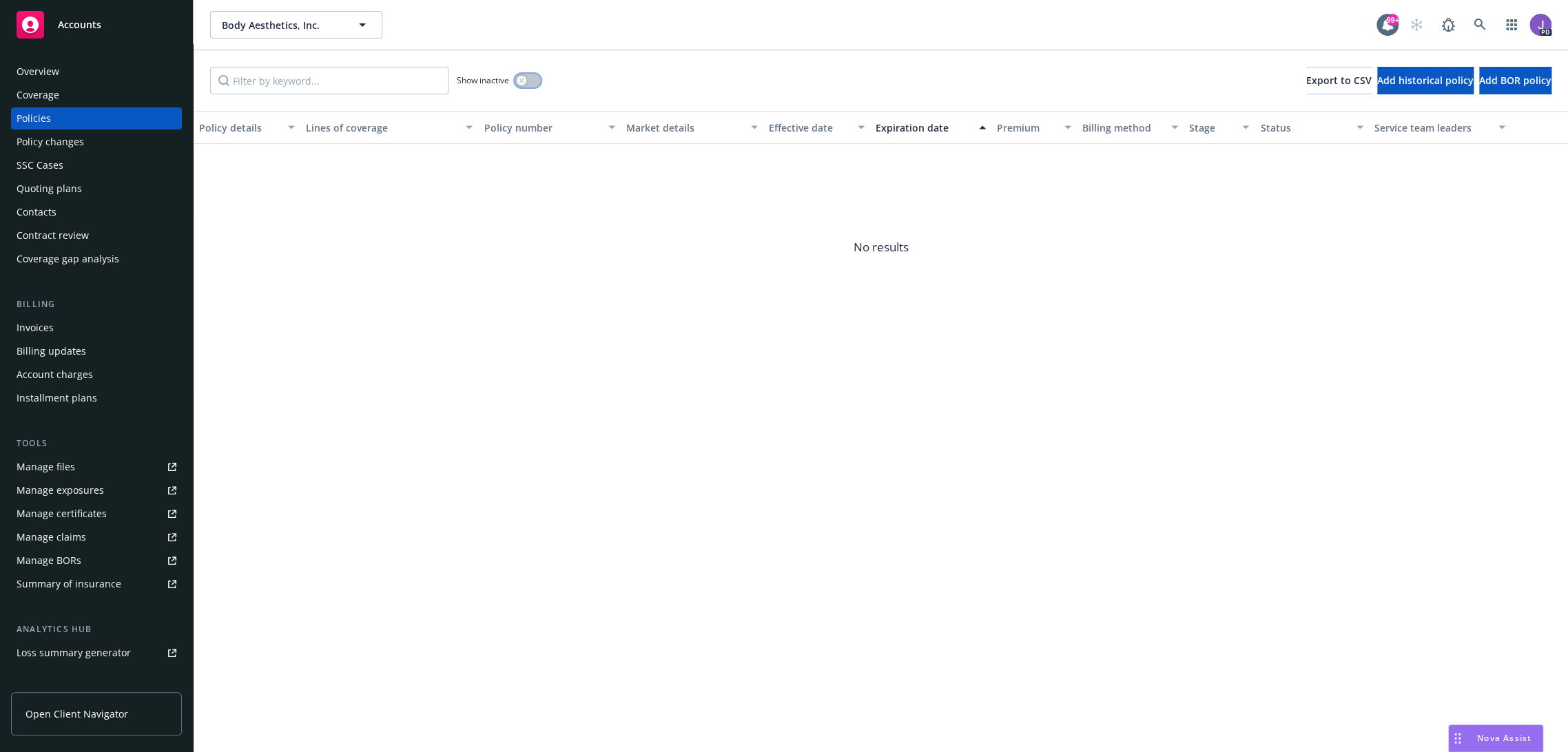
click at [531, 83] on button "button" at bounding box center [528, 80] width 26 height 14
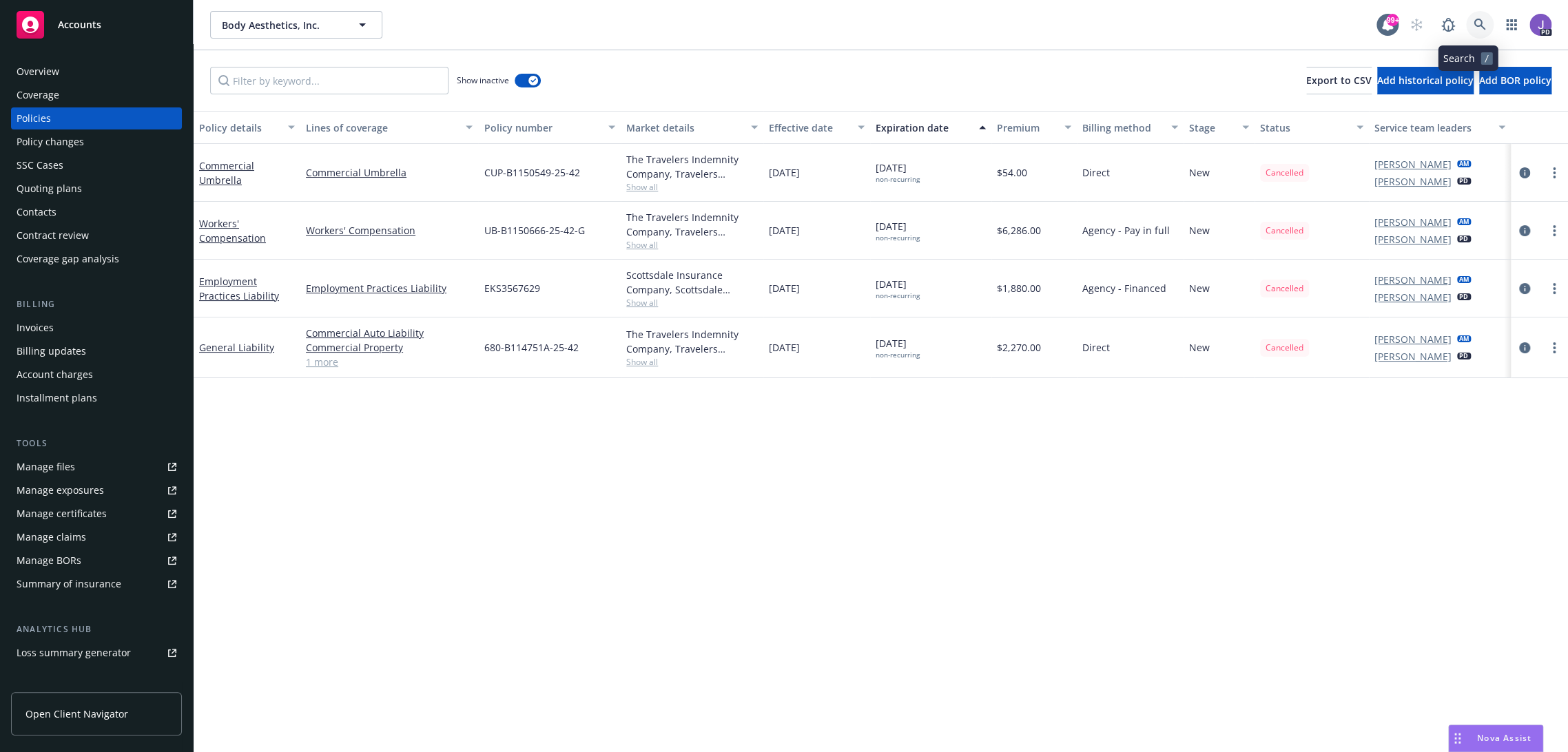
click at [1474, 23] on icon at bounding box center [1480, 25] width 12 height 12
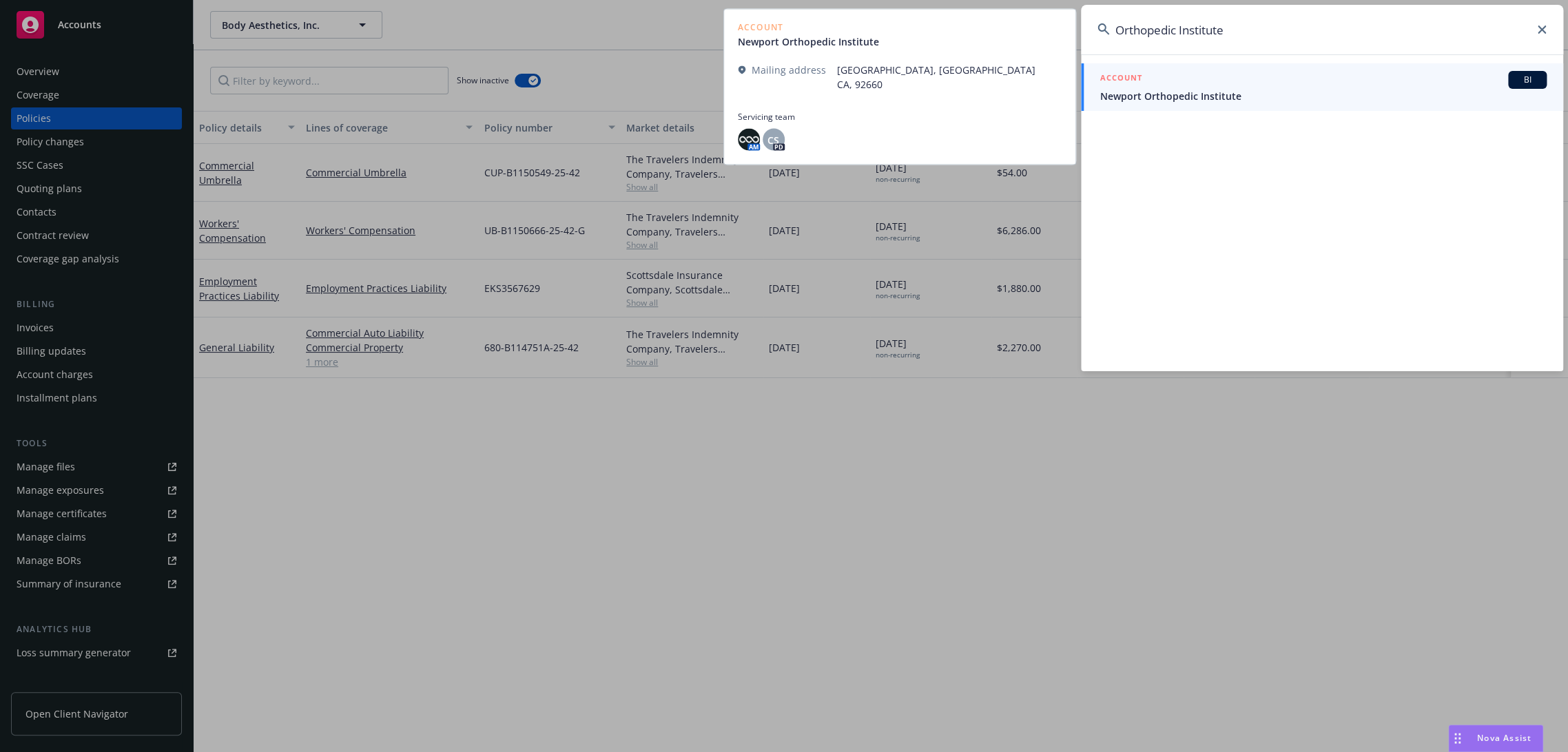
type input "Orthopedic Institute"
click at [1237, 93] on span "Newport Orthopedic Institute" at bounding box center [1323, 97] width 446 height 15
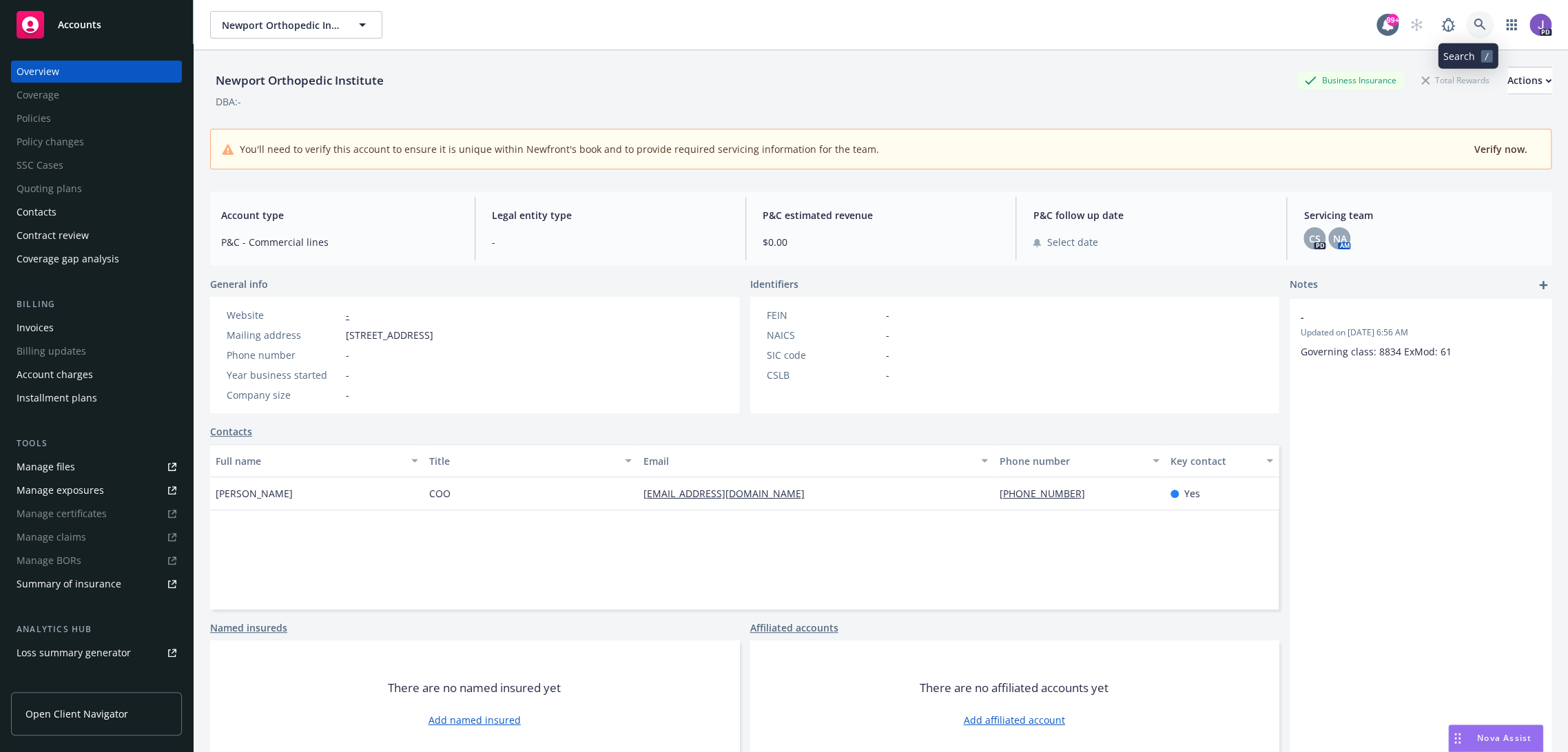
click at [1475, 25] on link at bounding box center [1479, 24] width 27 height 27
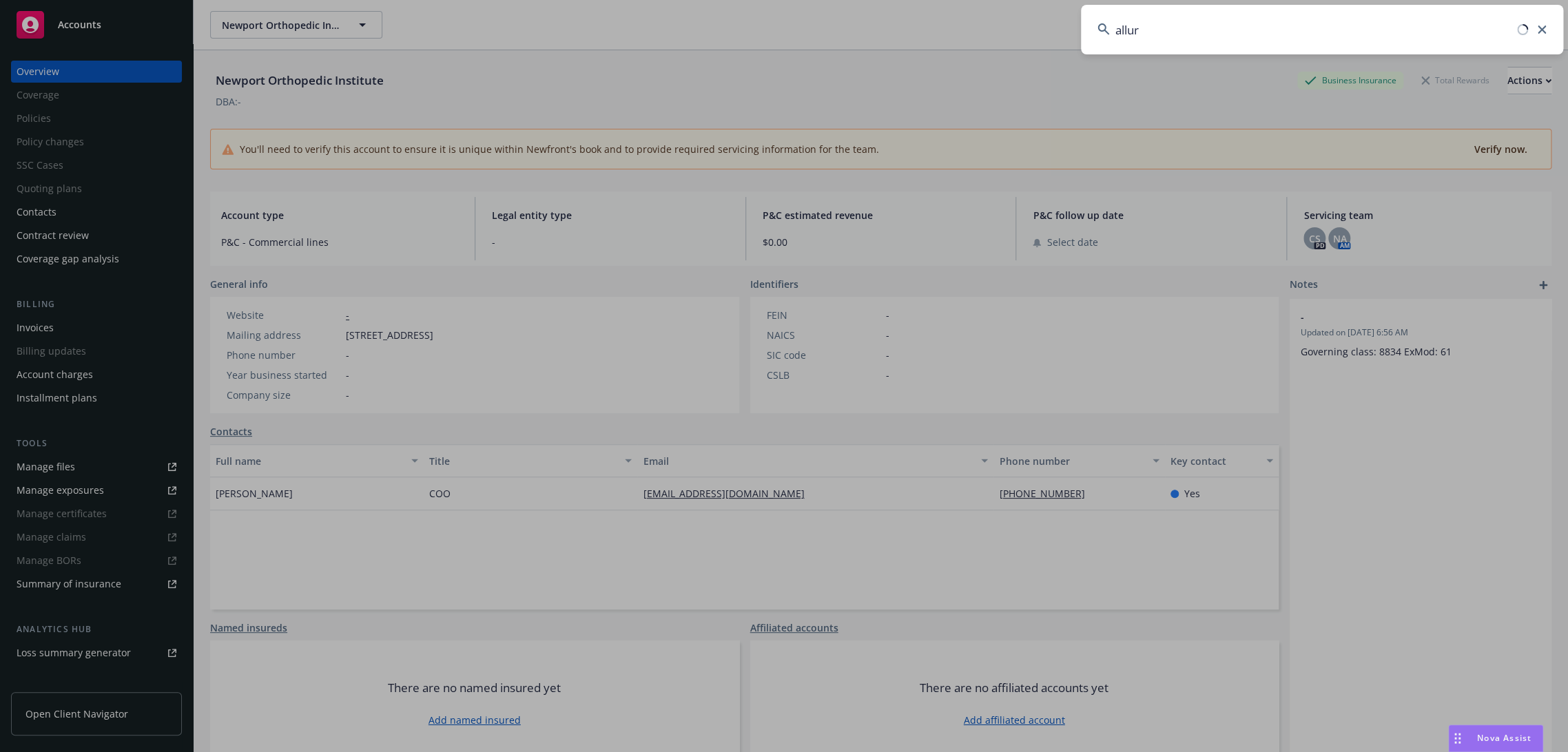
type input "allure"
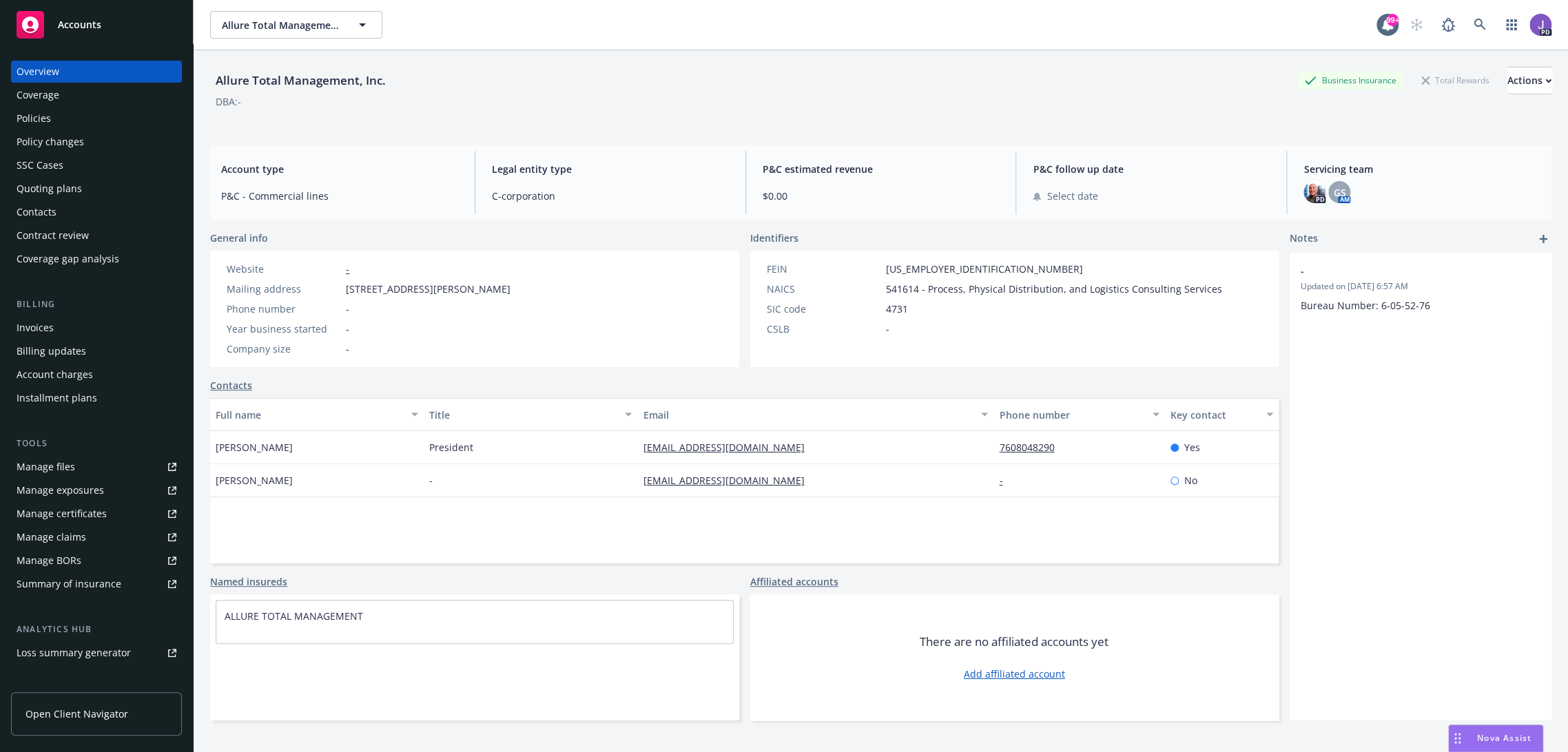
click at [69, 121] on div "Policies" at bounding box center [96, 118] width 160 height 22
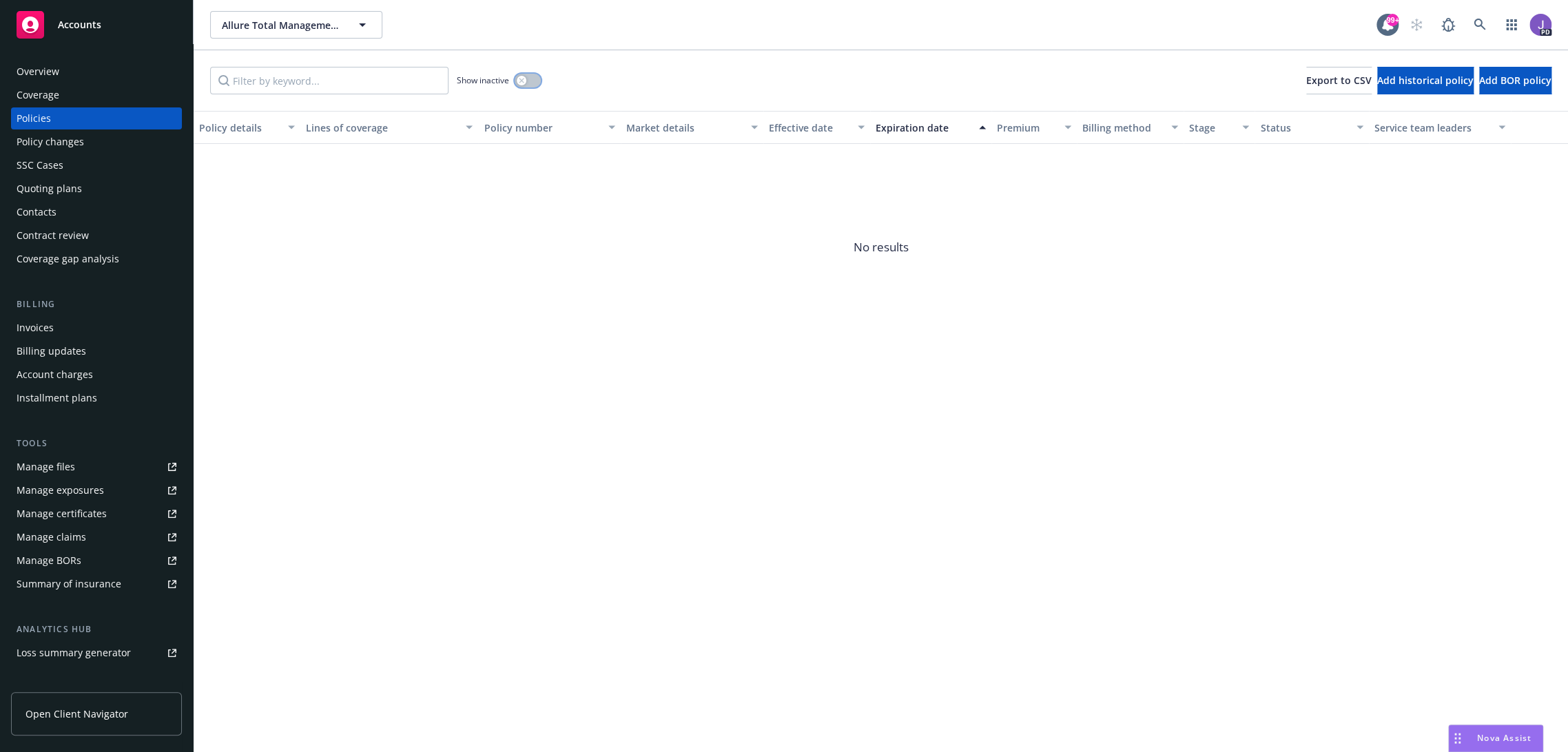
click at [522, 81] on icon "button" at bounding box center [522, 80] width 6 height 6
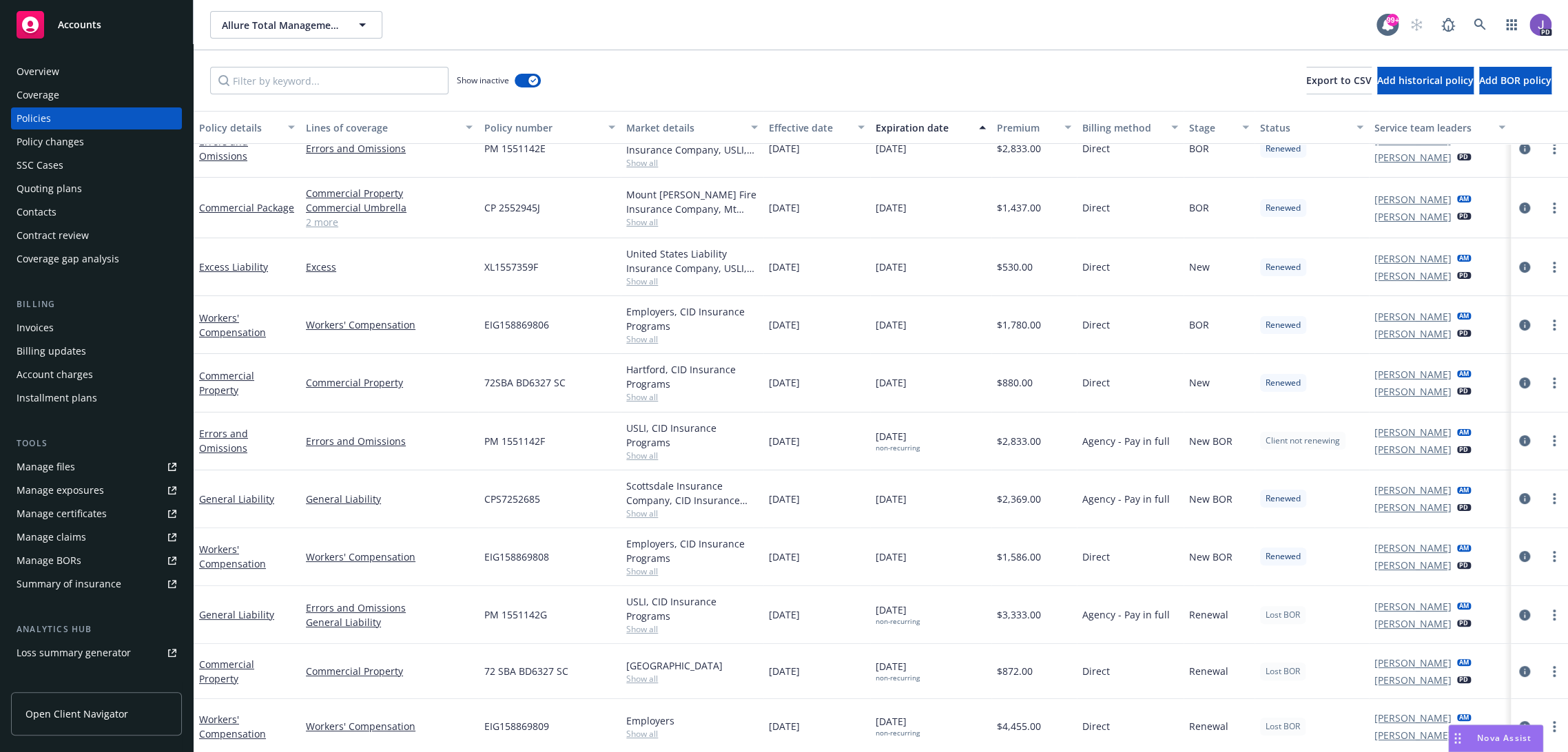
click at [684, 98] on div "Show inactive Export to CSV Add historical policy Add BOR policy" at bounding box center [880, 80] width 1375 height 60
click at [604, 62] on div "Show inactive Export to CSV Add historical policy Add BOR policy" at bounding box center [880, 80] width 1375 height 60
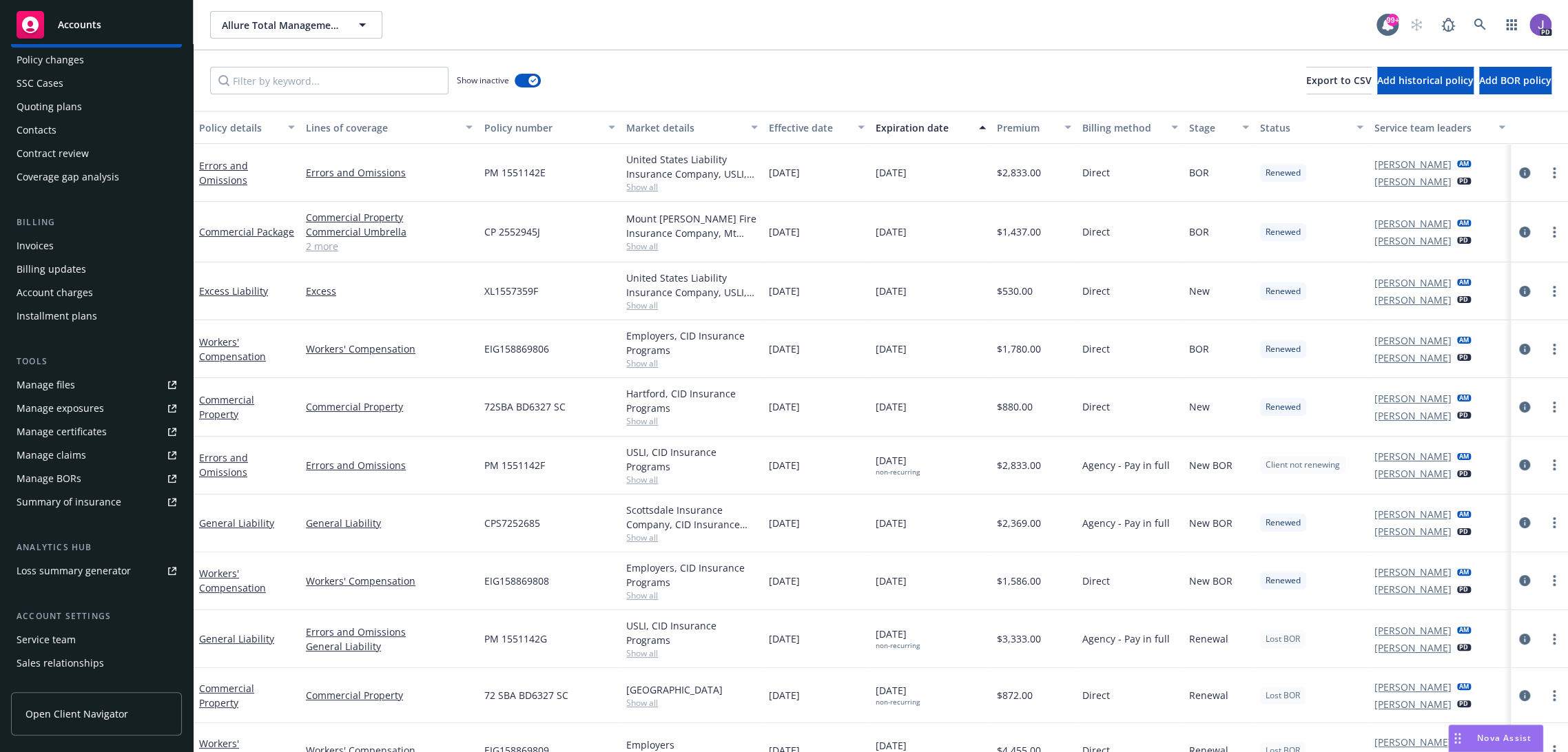
scroll to position [145, 0]
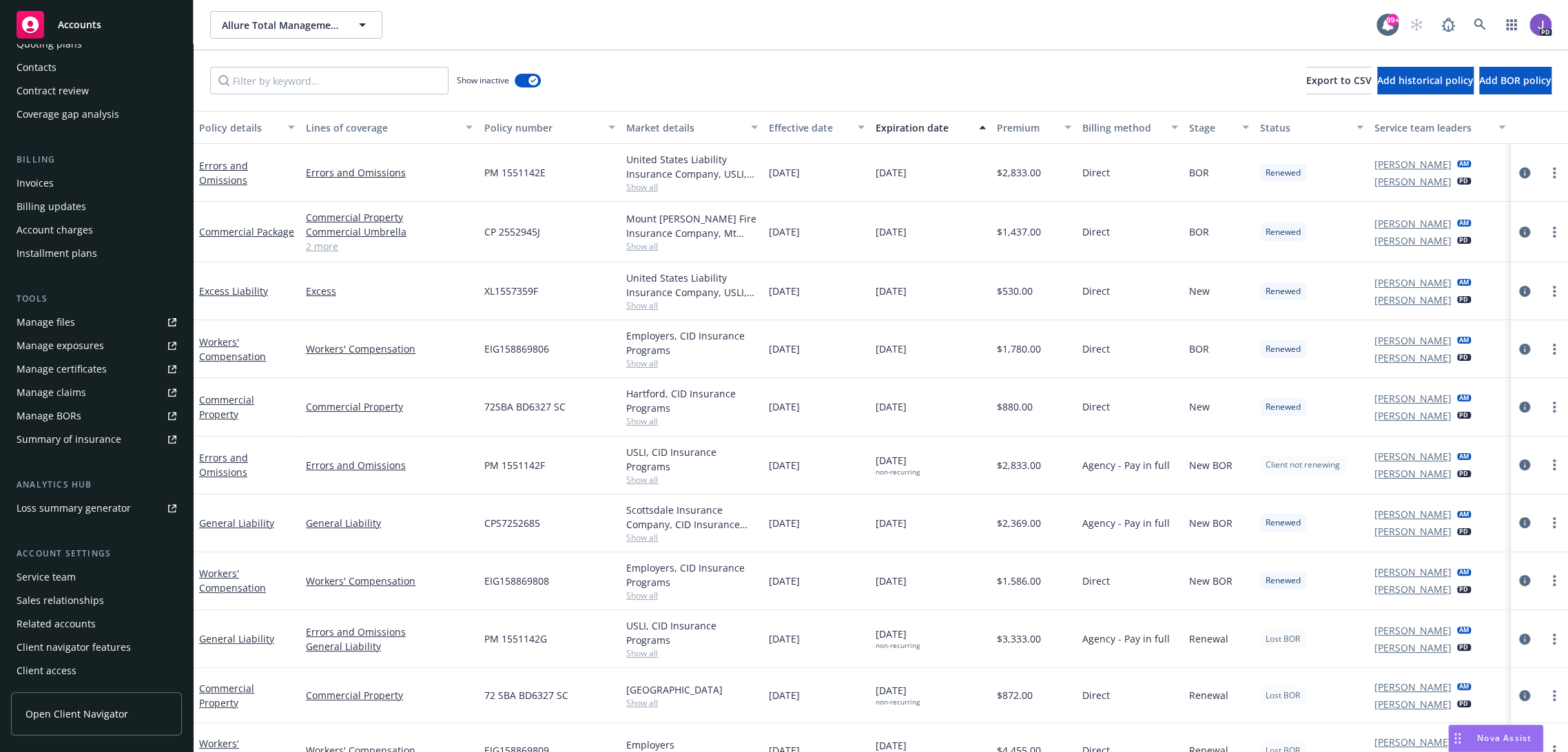
click at [78, 581] on div "Service team" at bounding box center [96, 577] width 160 height 22
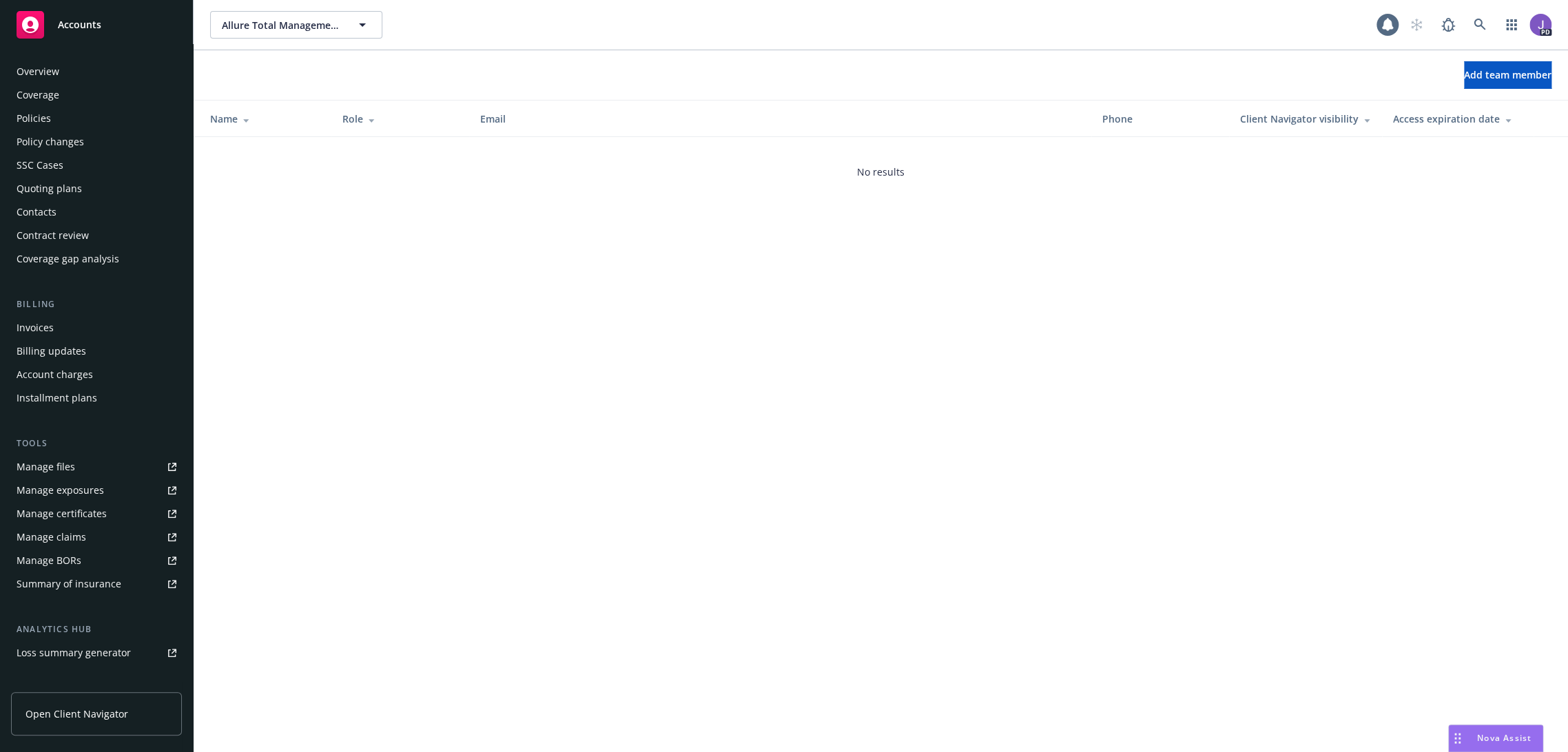
scroll to position [145, 0]
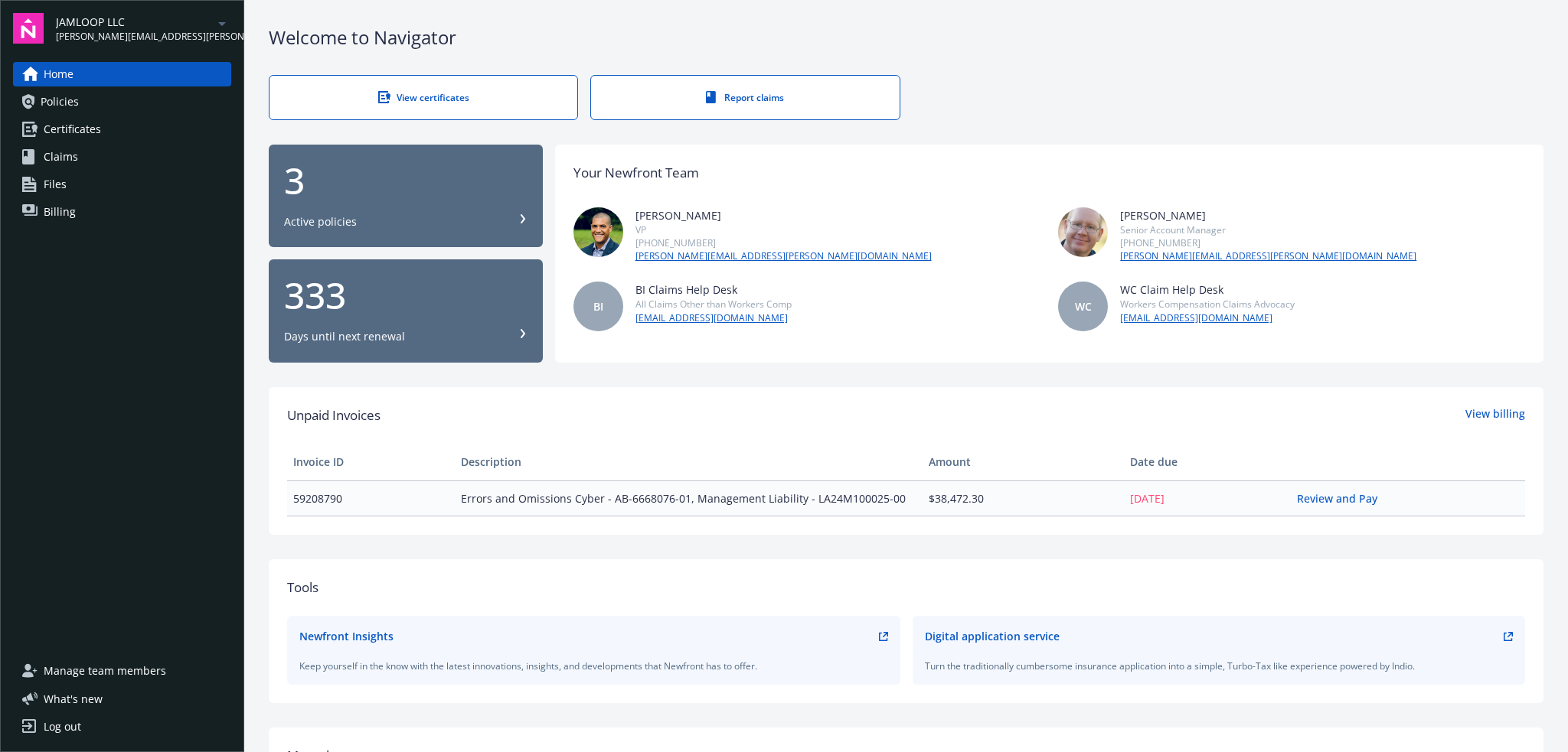
click at [319, 191] on div "3" at bounding box center [405, 181] width 243 height 37
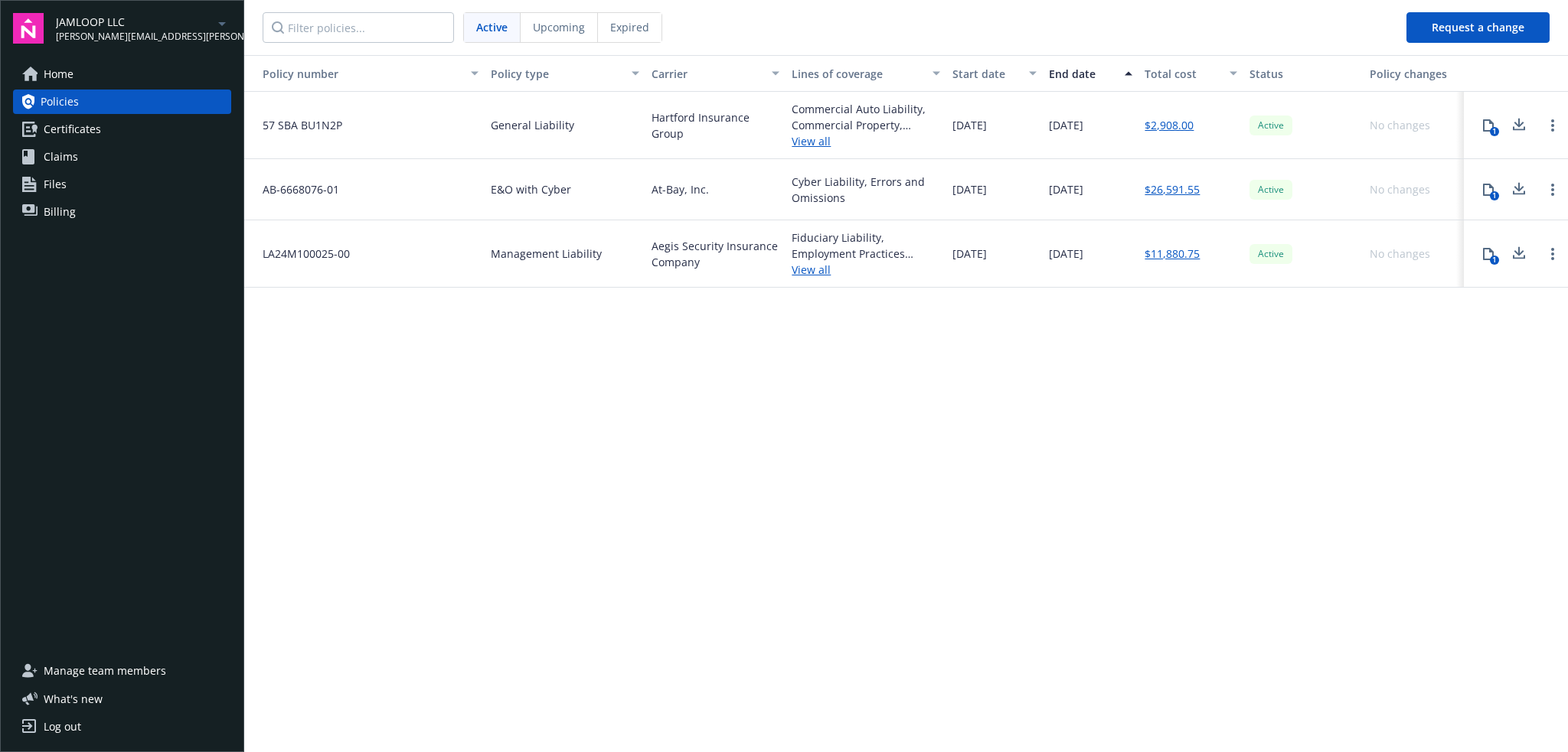
click at [89, 678] on span "Manage team members" at bounding box center [105, 671] width 122 height 25
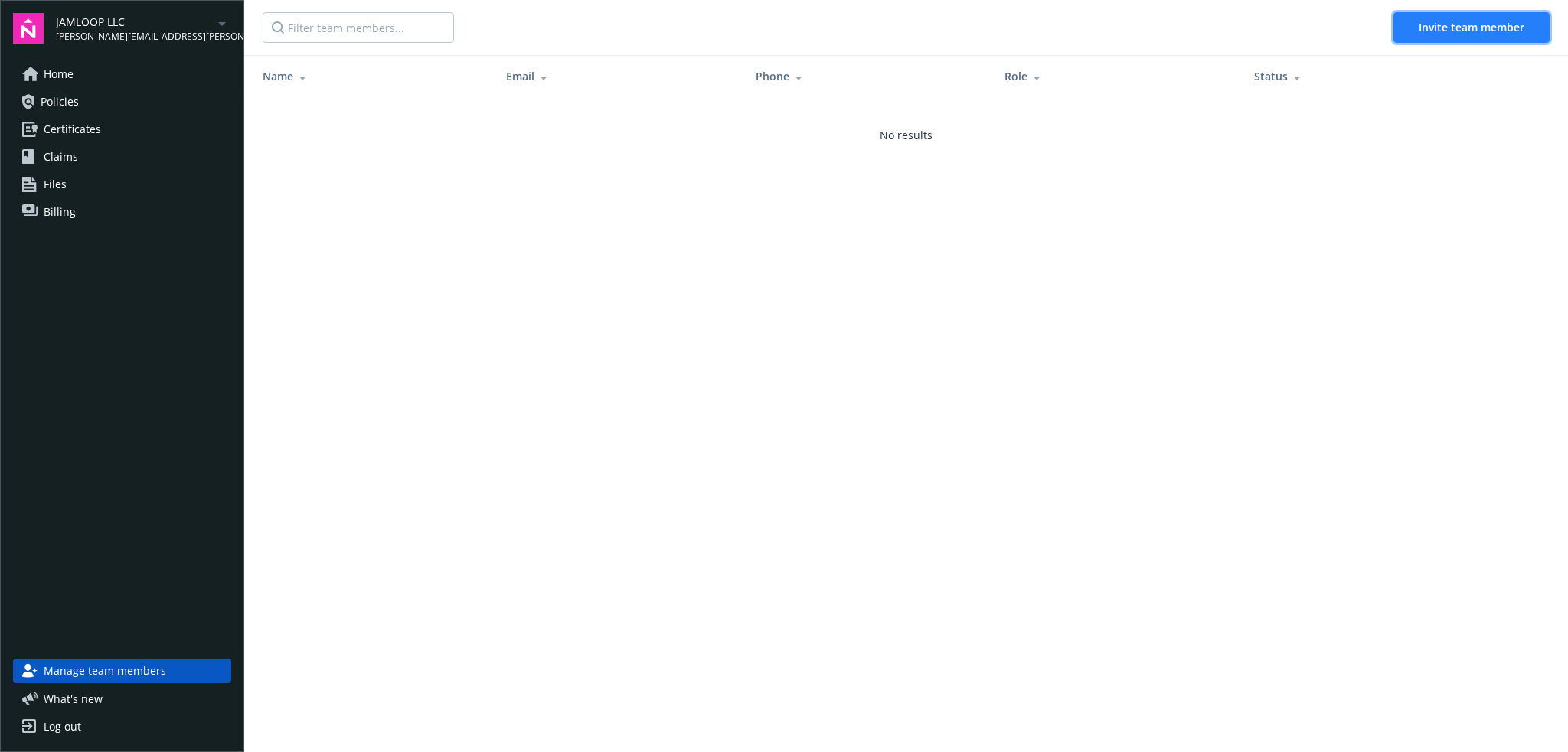
click at [1454, 36] on button "Invite team member" at bounding box center [1472, 27] width 156 height 30
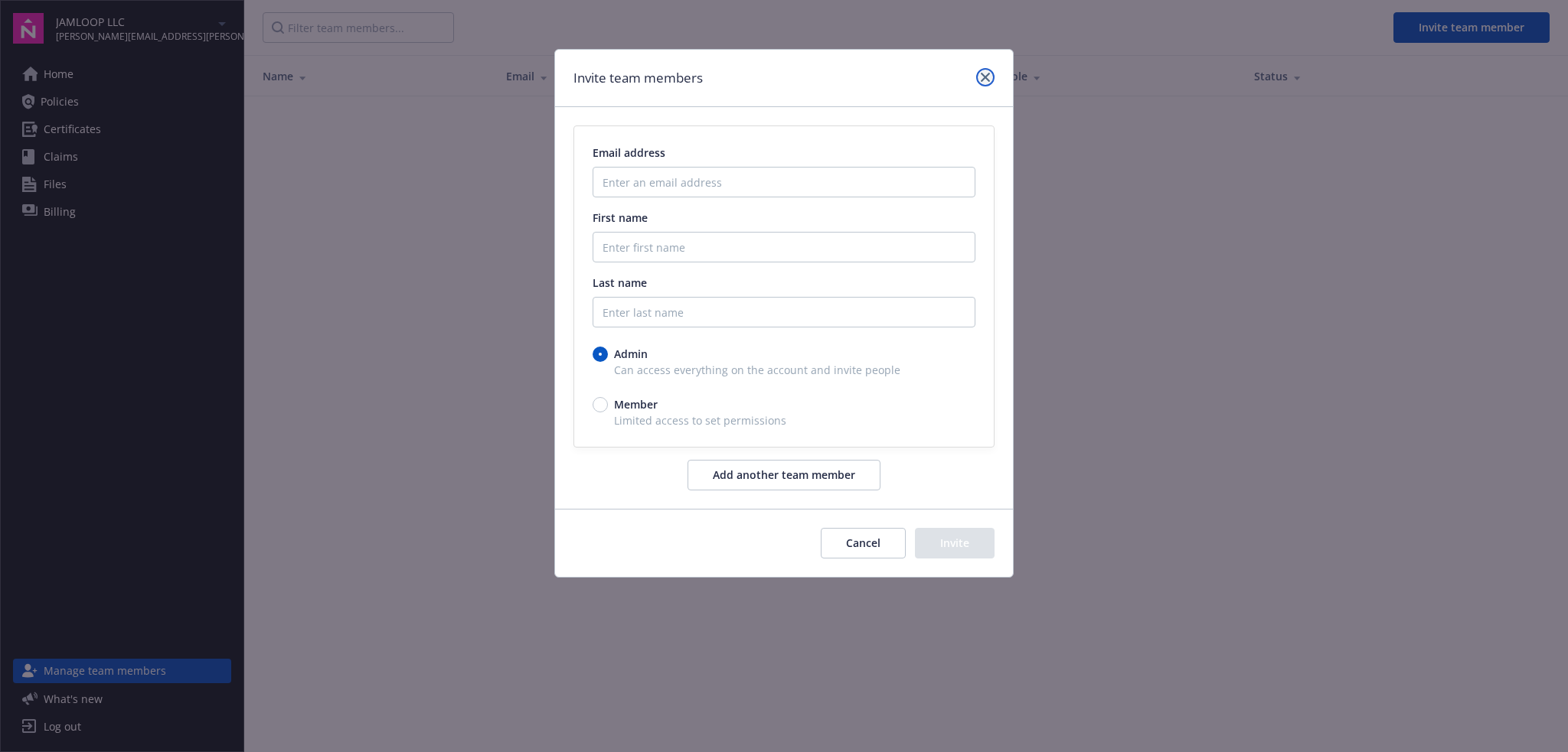
click at [982, 81] on icon "close" at bounding box center [986, 77] width 9 height 9
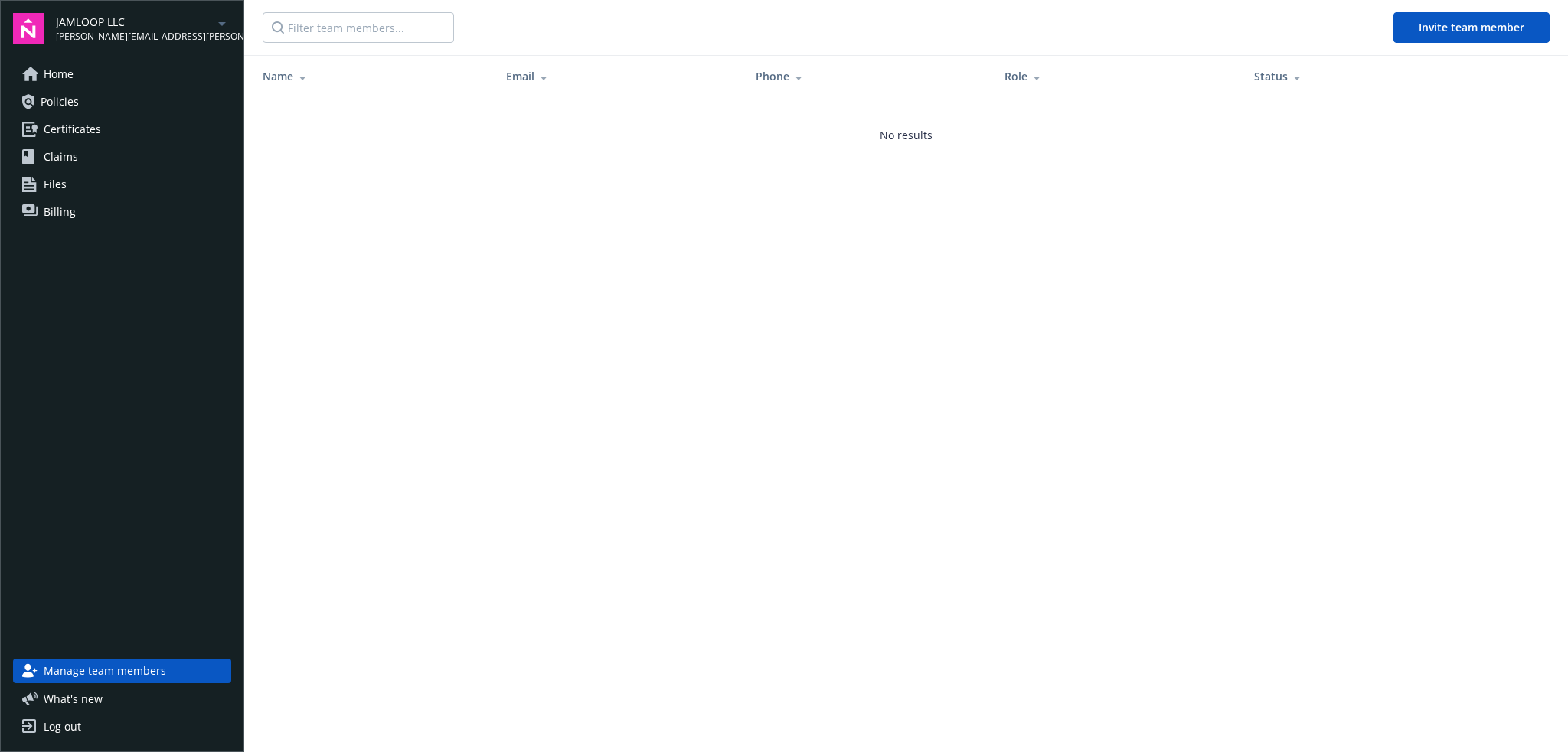
click at [104, 74] on link "Home" at bounding box center [122, 74] width 219 height 25
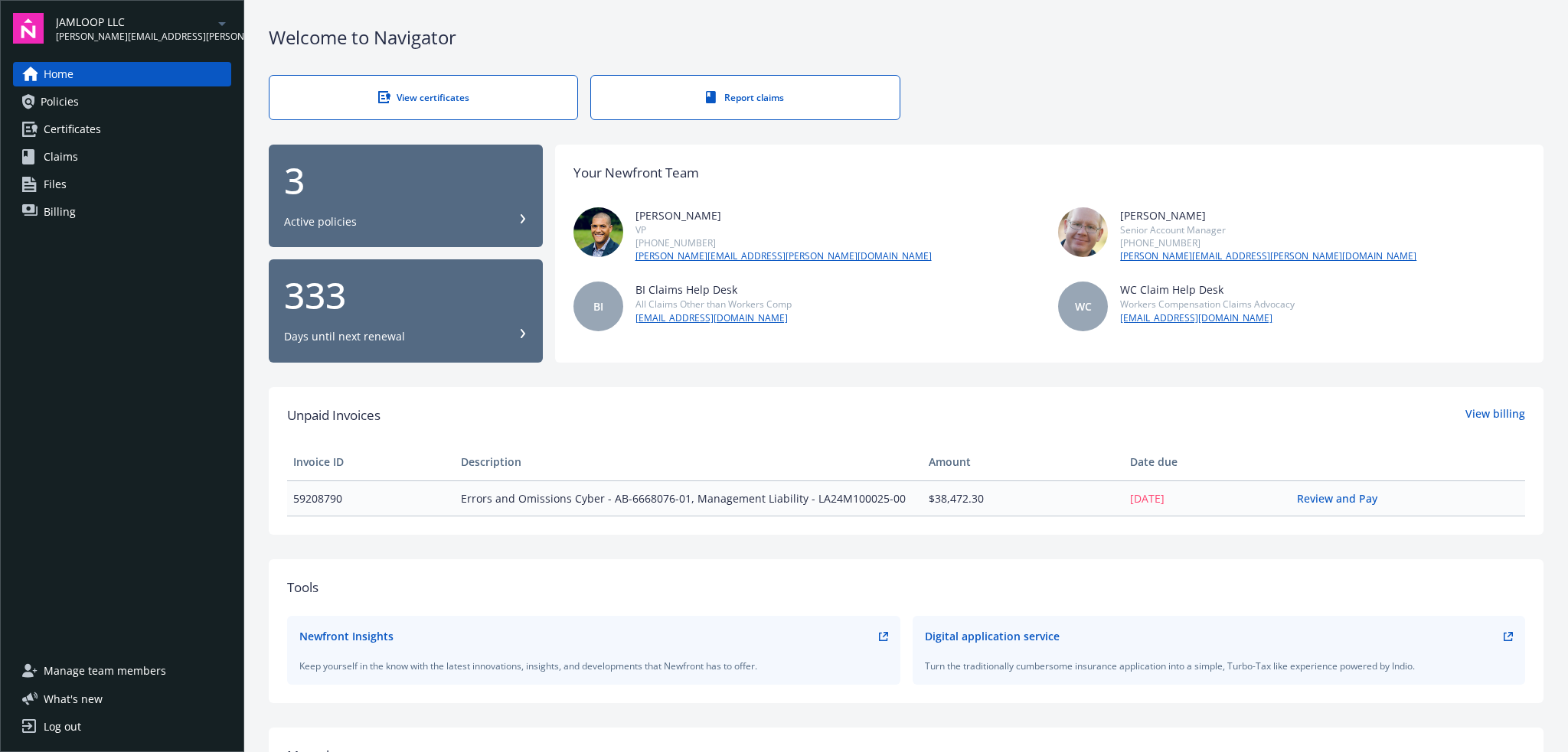
click at [352, 222] on div "Active policies" at bounding box center [320, 221] width 73 height 16
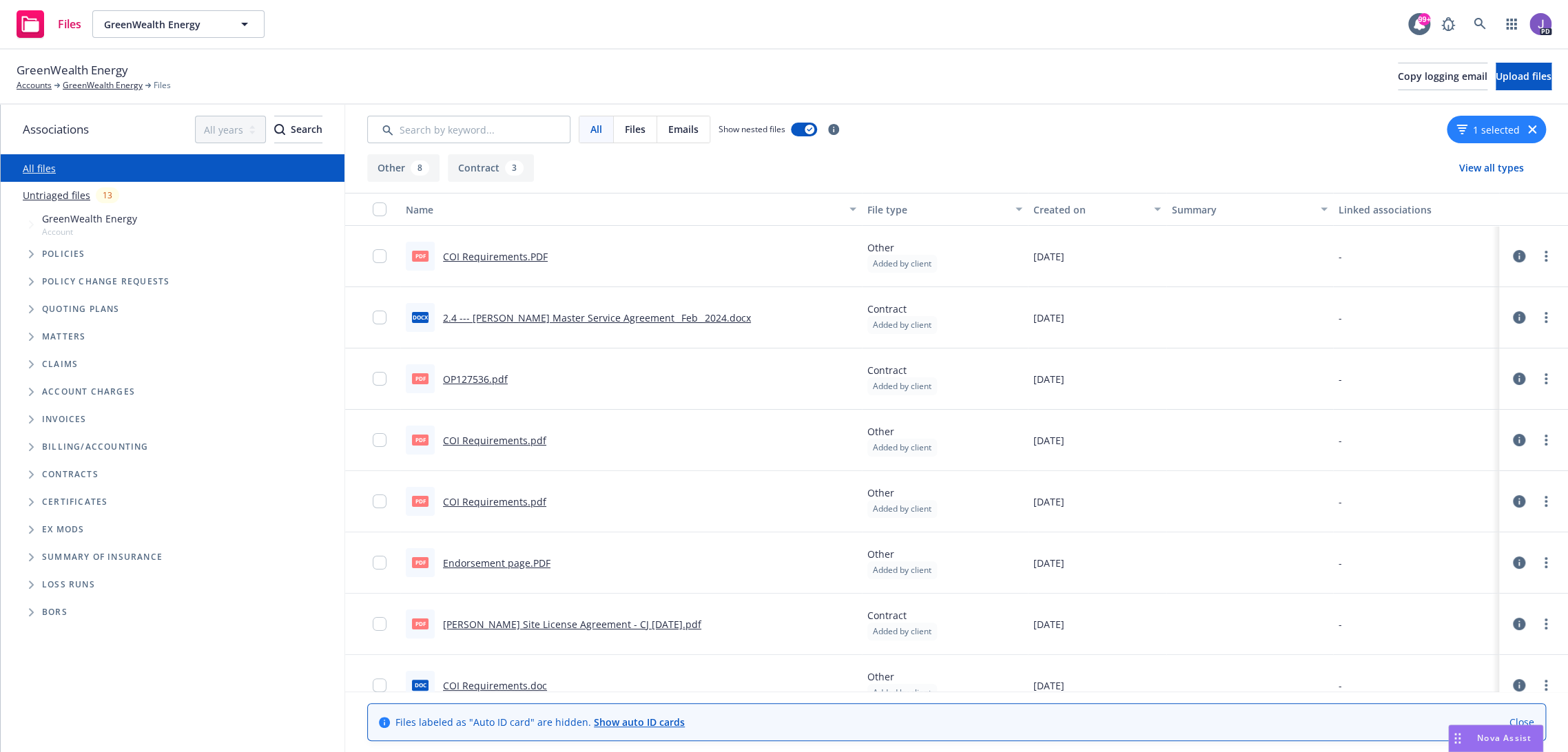
click at [505, 255] on link "COI Requirements.PDF" at bounding box center [495, 257] width 105 height 13
